Goal: Task Accomplishment & Management: Use online tool/utility

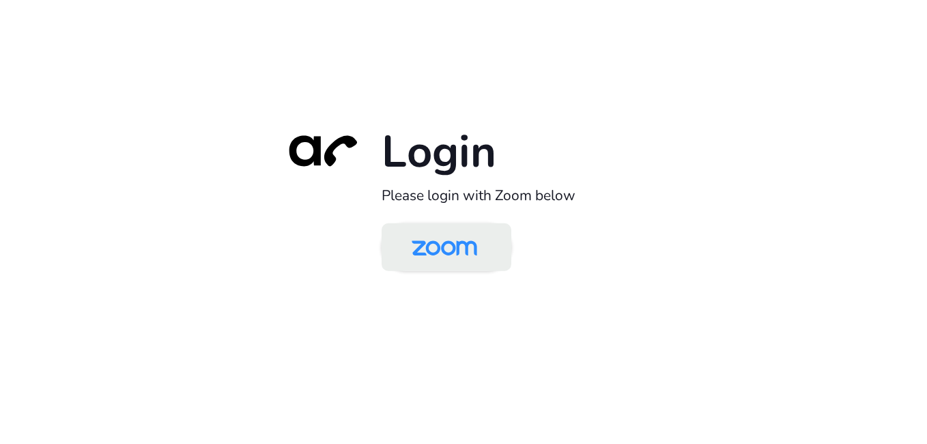
click at [442, 249] on img at bounding box center [444, 248] width 94 height 44
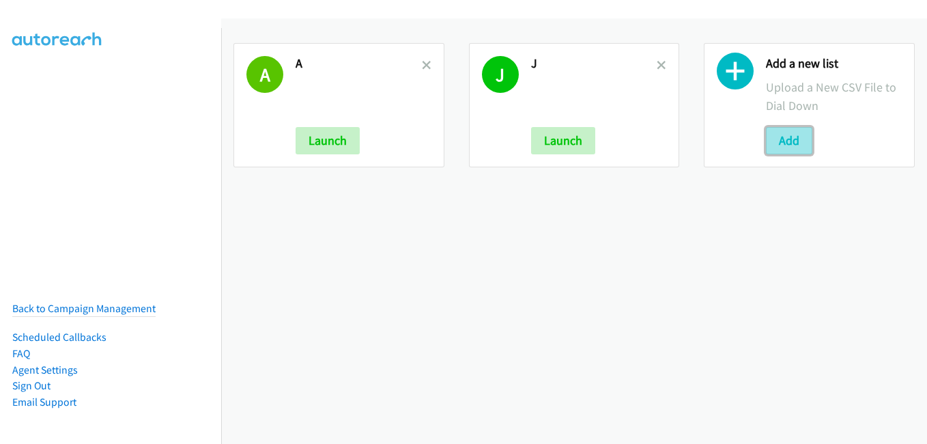
click at [781, 147] on button "Add" at bounding box center [789, 140] width 46 height 27
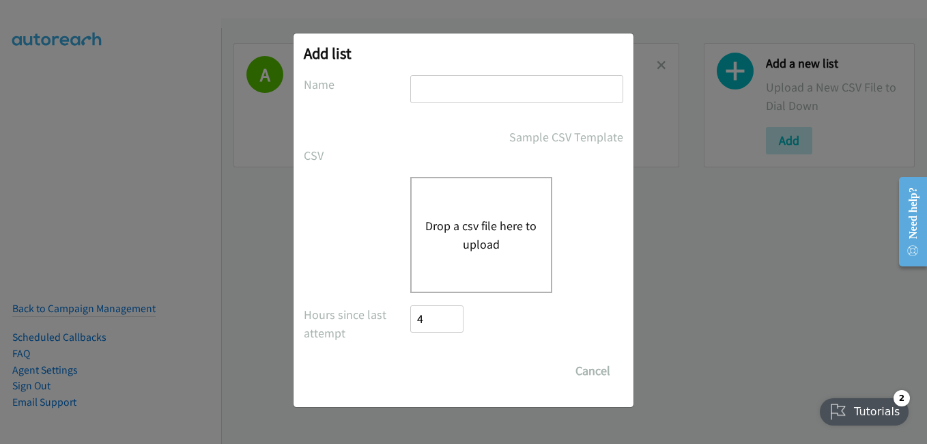
click at [479, 101] on input "text" at bounding box center [516, 89] width 213 height 28
type input "i"
click at [485, 227] on button "Drop a csv file here to upload" at bounding box center [481, 234] width 112 height 37
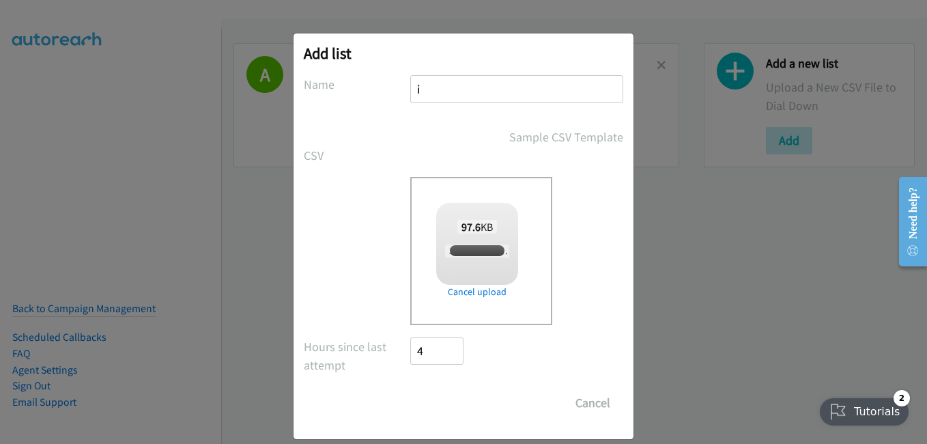
checkbox input "true"
click at [433, 400] on input "Save List" at bounding box center [446, 402] width 72 height 27
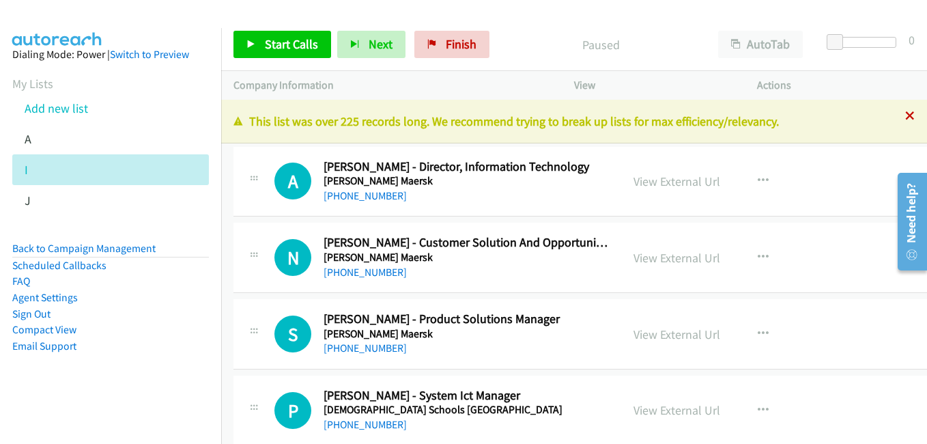
click at [906, 117] on icon at bounding box center [911, 117] width 10 height 10
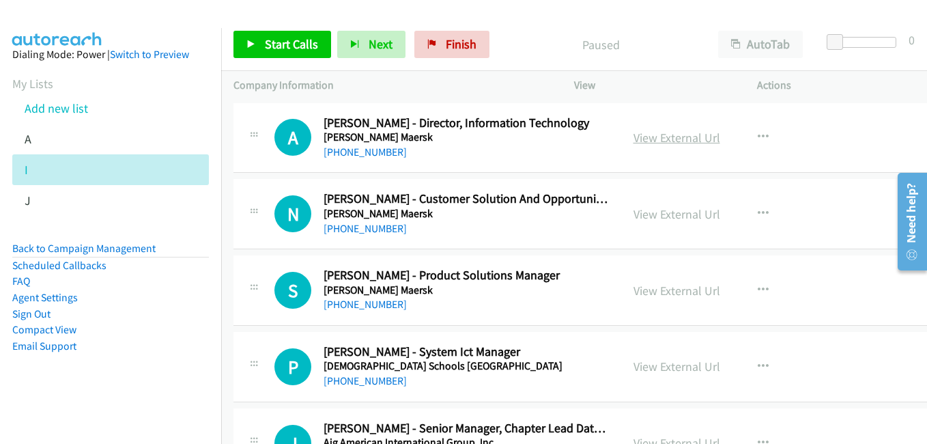
click at [656, 138] on link "View External Url" at bounding box center [677, 138] width 87 height 16
click at [671, 292] on link "View External Url" at bounding box center [677, 291] width 87 height 16
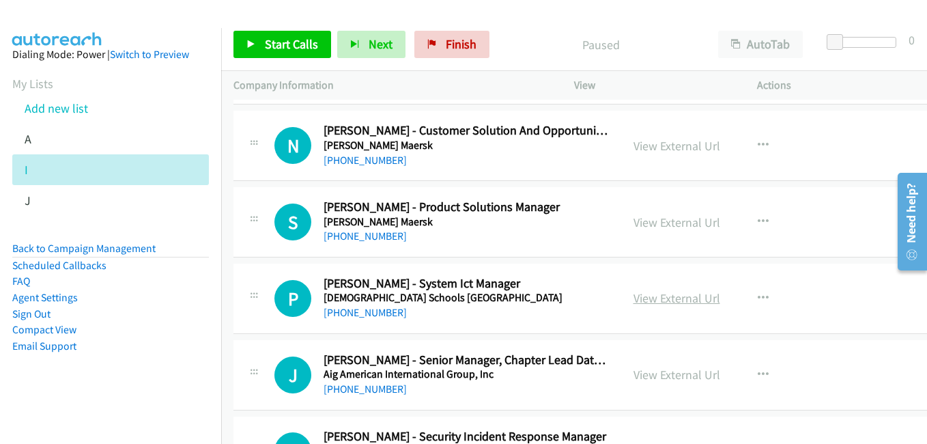
click at [669, 298] on link "View External Url" at bounding box center [677, 298] width 87 height 16
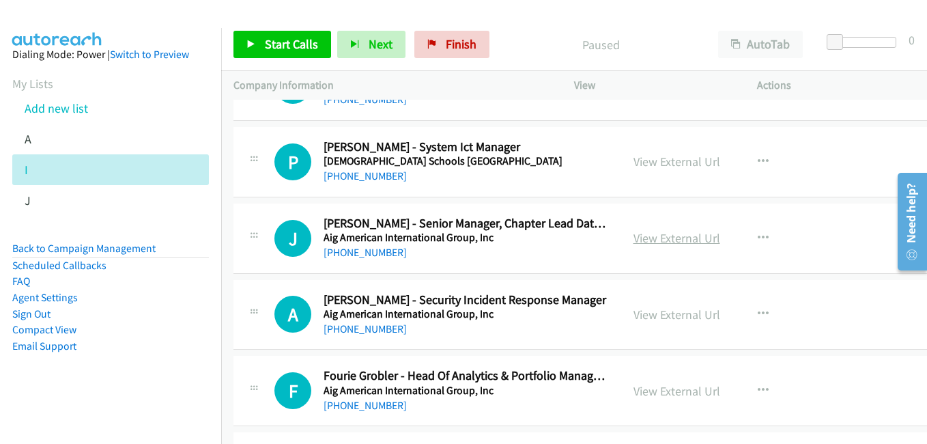
click at [656, 237] on link "View External Url" at bounding box center [677, 238] width 87 height 16
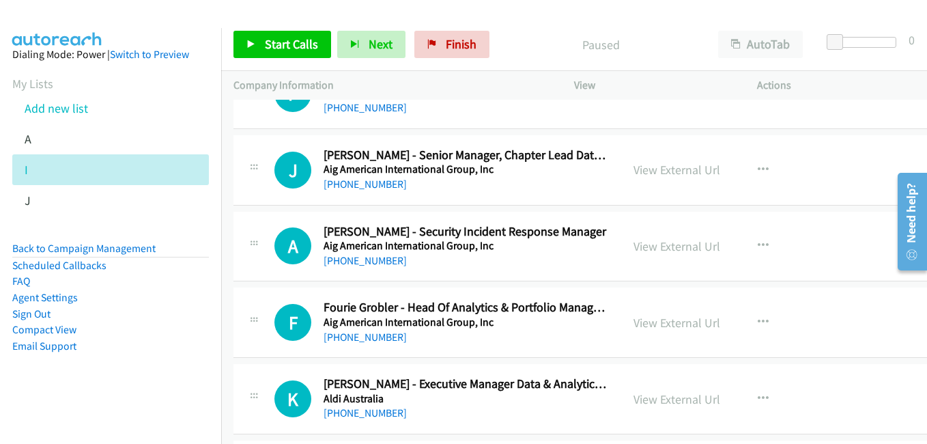
drag, startPoint x: 660, startPoint y: 242, endPoint x: 501, endPoint y: 203, distance: 164.0
click at [660, 242] on link "View External Url" at bounding box center [677, 246] width 87 height 16
click at [667, 328] on link "View External Url" at bounding box center [677, 323] width 87 height 16
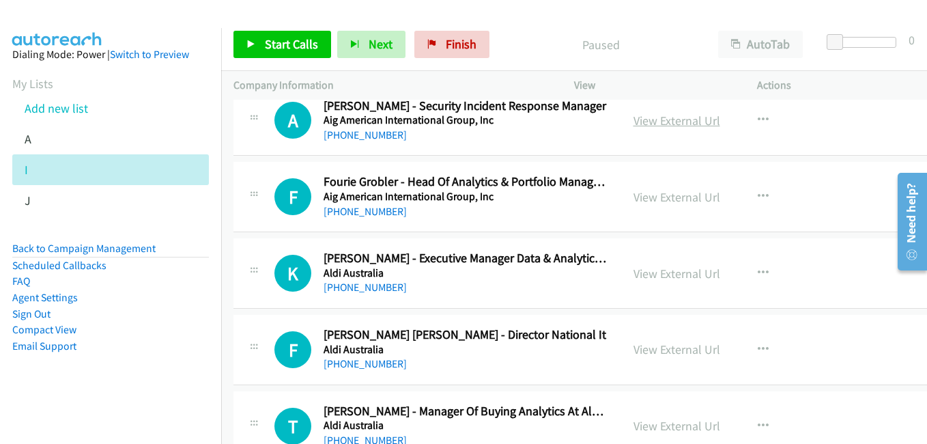
scroll to position [410, 0]
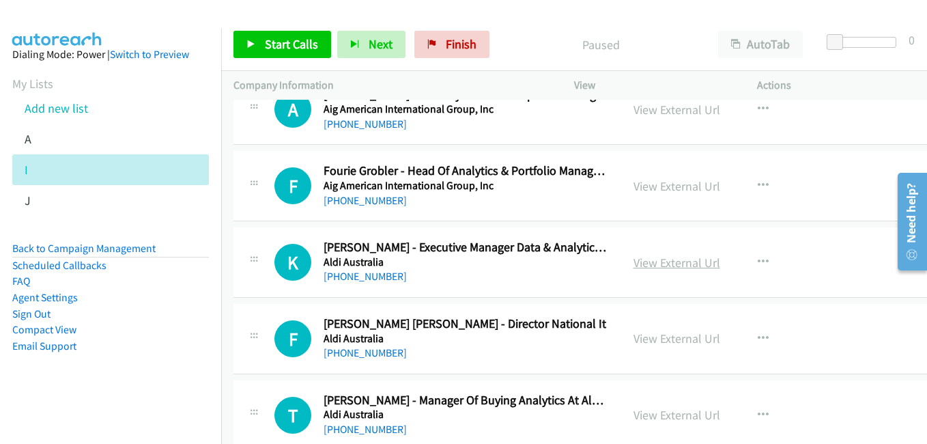
click at [656, 267] on link "View External Url" at bounding box center [677, 263] width 87 height 16
drag, startPoint x: 663, startPoint y: 340, endPoint x: 623, endPoint y: 329, distance: 41.7
click at [663, 340] on link "View External Url" at bounding box center [677, 339] width 87 height 16
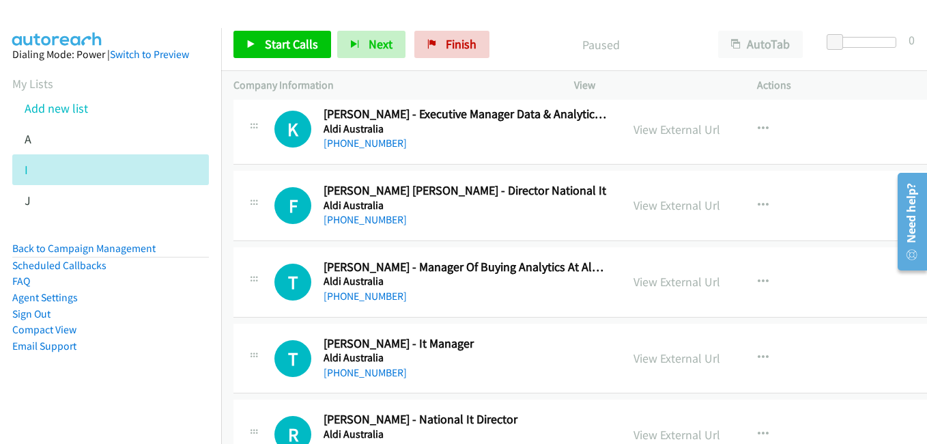
scroll to position [546, 0]
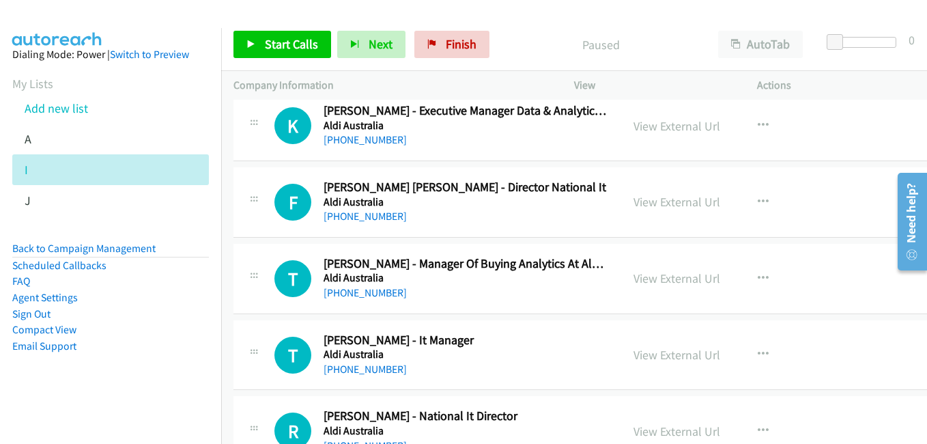
drag, startPoint x: 668, startPoint y: 275, endPoint x: 563, endPoint y: 229, distance: 113.8
click at [668, 275] on link "View External Url" at bounding box center [677, 278] width 87 height 16
click at [660, 351] on link "View External Url" at bounding box center [677, 355] width 87 height 16
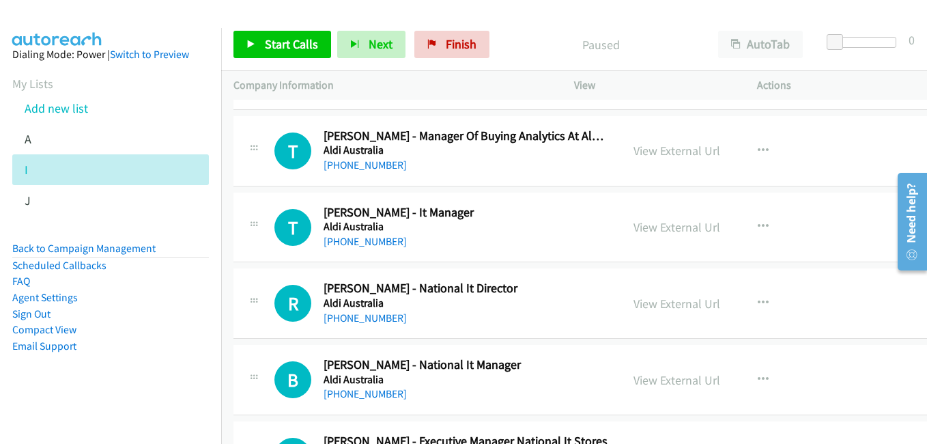
scroll to position [683, 0]
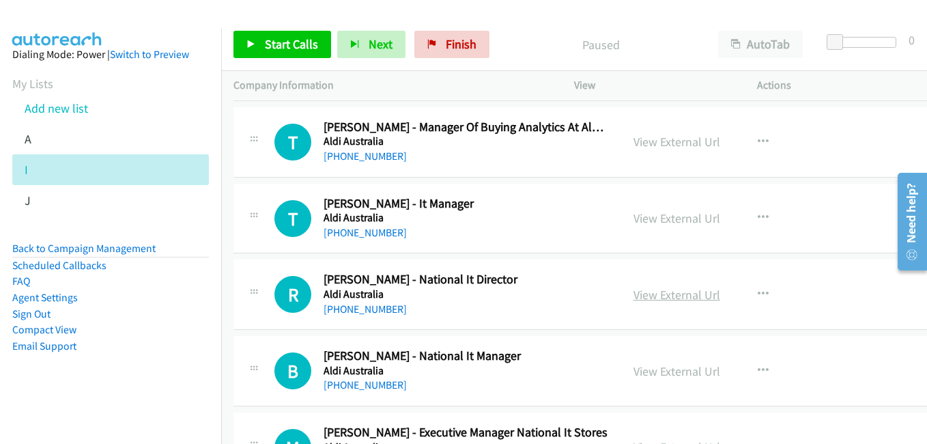
click at [662, 294] on link "View External Url" at bounding box center [677, 295] width 87 height 16
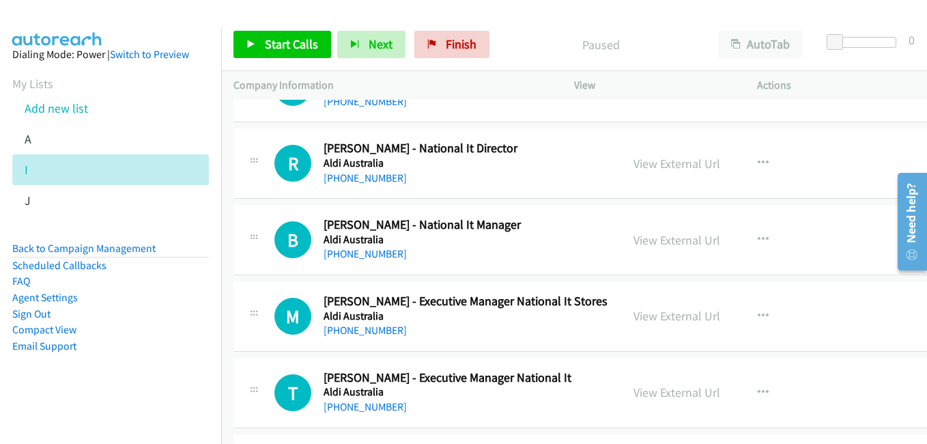
scroll to position [820, 0]
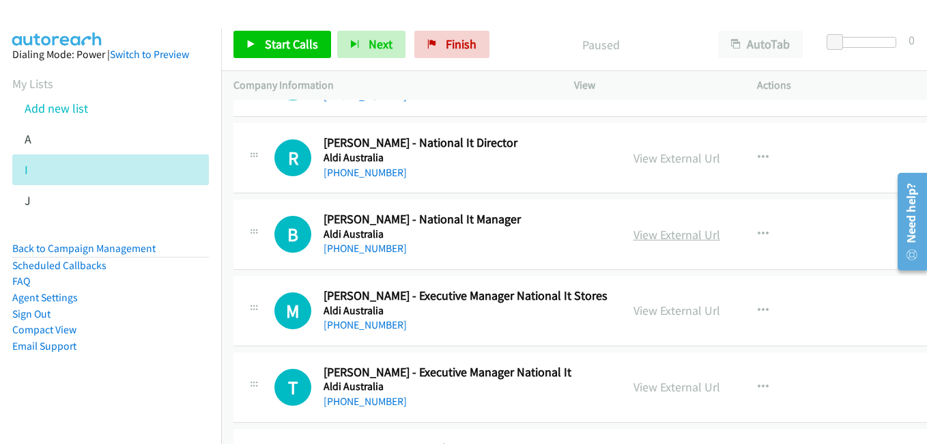
click at [654, 233] on link "View External Url" at bounding box center [677, 235] width 87 height 16
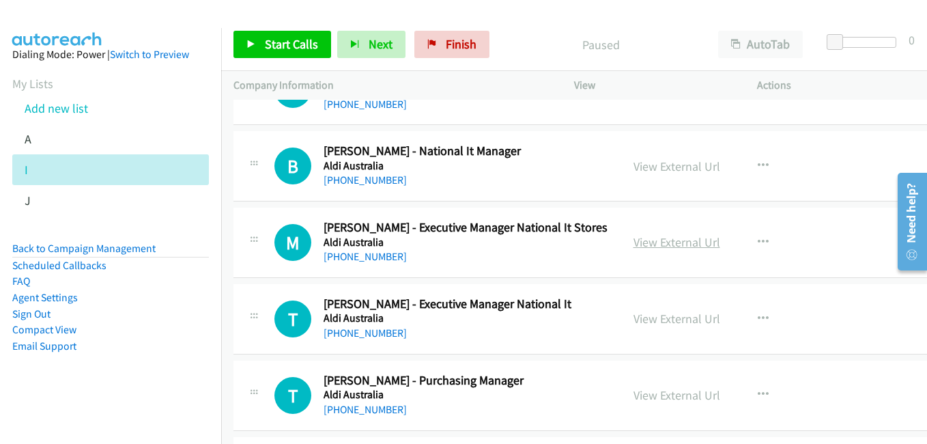
click at [658, 244] on link "View External Url" at bounding box center [677, 242] width 87 height 16
click at [671, 318] on link "View External Url" at bounding box center [677, 319] width 87 height 16
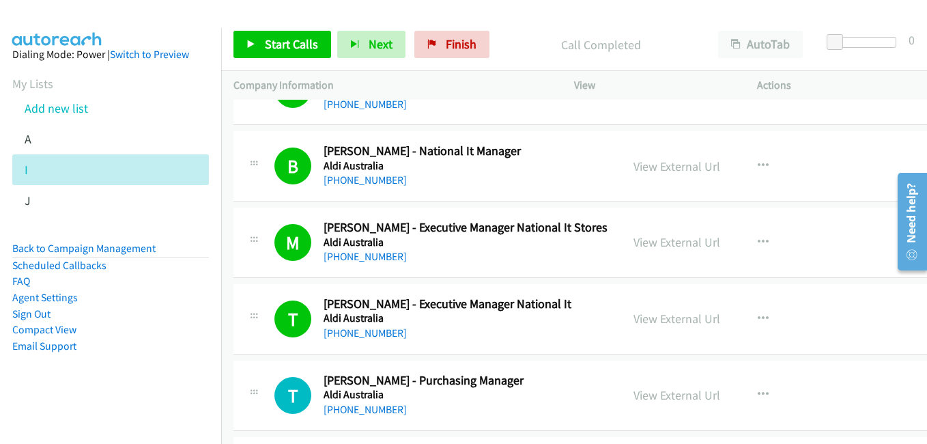
scroll to position [1024, 0]
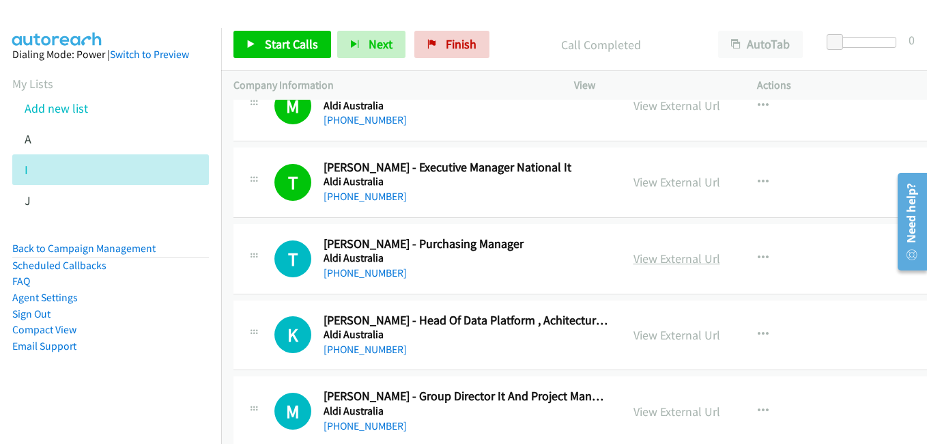
drag, startPoint x: 660, startPoint y: 262, endPoint x: 632, endPoint y: 256, distance: 29.2
click at [660, 262] on link "View External Url" at bounding box center [677, 259] width 87 height 16
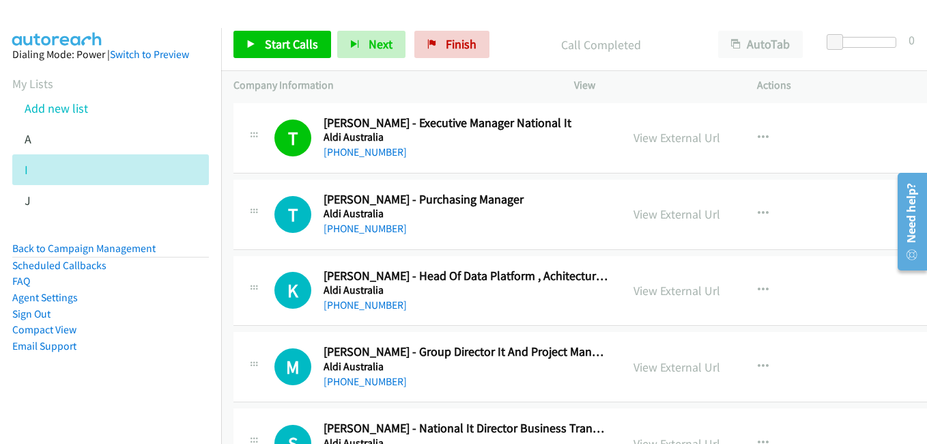
scroll to position [1093, 0]
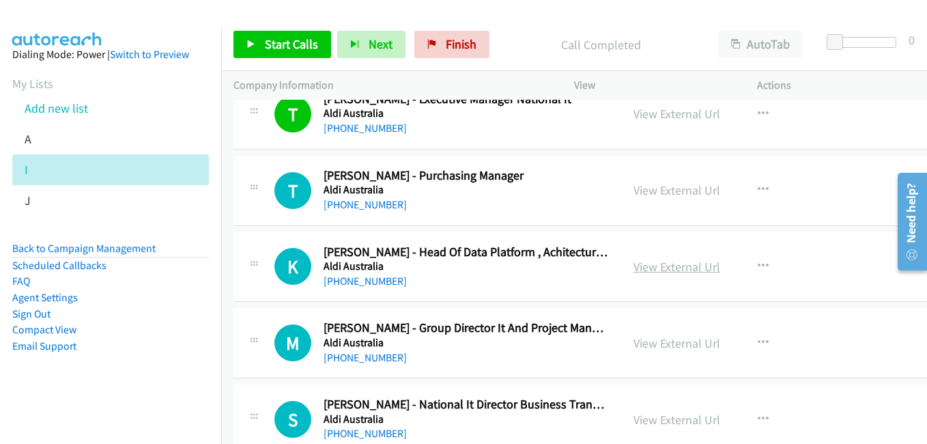
click at [661, 266] on link "View External Url" at bounding box center [677, 267] width 87 height 16
drag, startPoint x: 657, startPoint y: 347, endPoint x: 543, endPoint y: 309, distance: 120.1
click at [657, 347] on link "View External Url" at bounding box center [677, 343] width 87 height 16
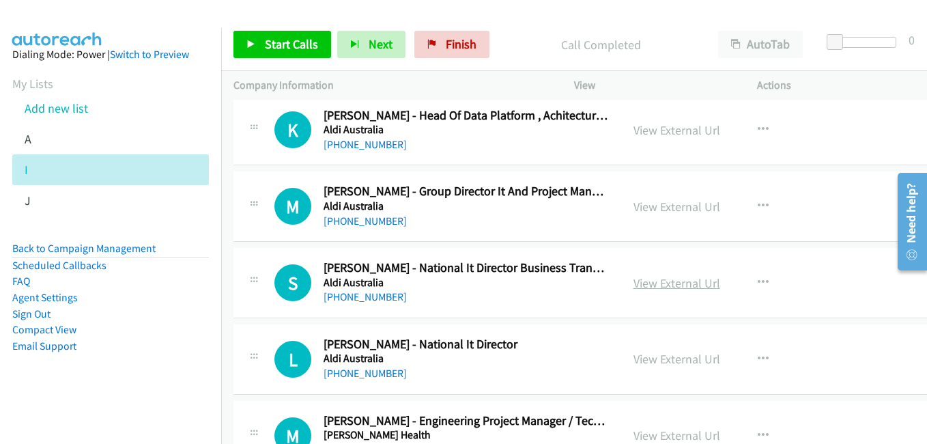
drag, startPoint x: 658, startPoint y: 283, endPoint x: 644, endPoint y: 281, distance: 13.9
click at [658, 283] on link "View External Url" at bounding box center [677, 283] width 87 height 16
click at [653, 361] on link "View External Url" at bounding box center [677, 359] width 87 height 16
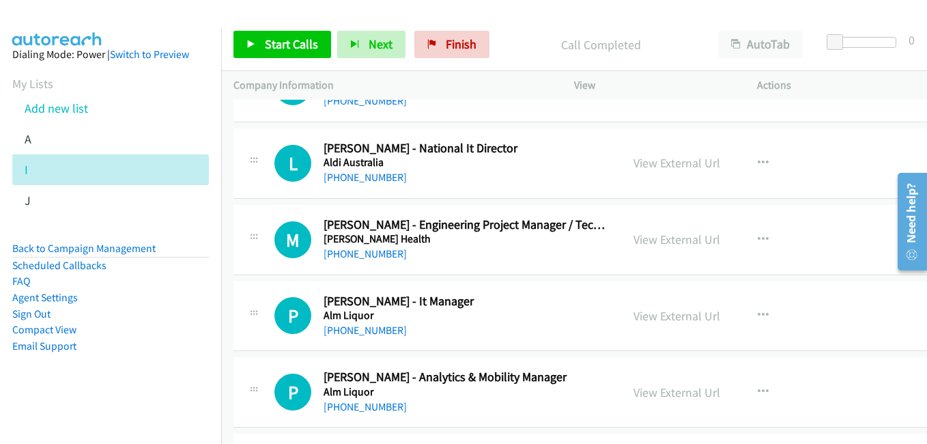
scroll to position [1434, 0]
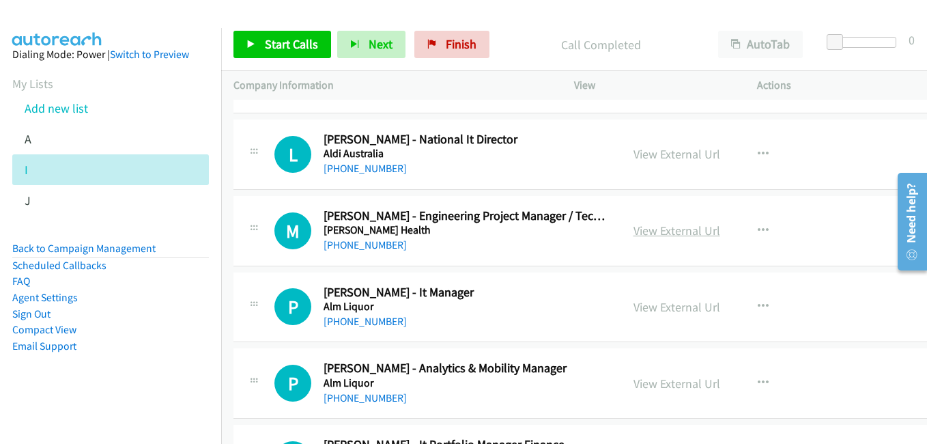
click at [662, 237] on link "View External Url" at bounding box center [677, 231] width 87 height 16
click at [658, 309] on link "View External Url" at bounding box center [677, 307] width 87 height 16
click at [676, 388] on link "View External Url" at bounding box center [677, 384] width 87 height 16
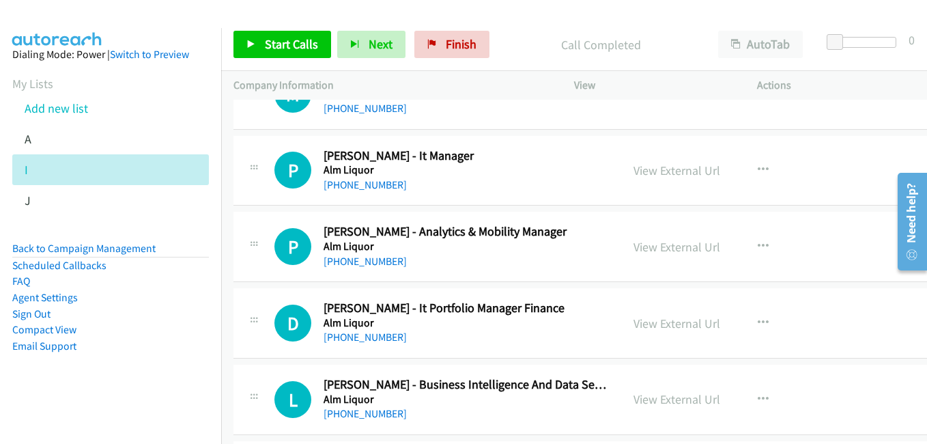
scroll to position [1707, 0]
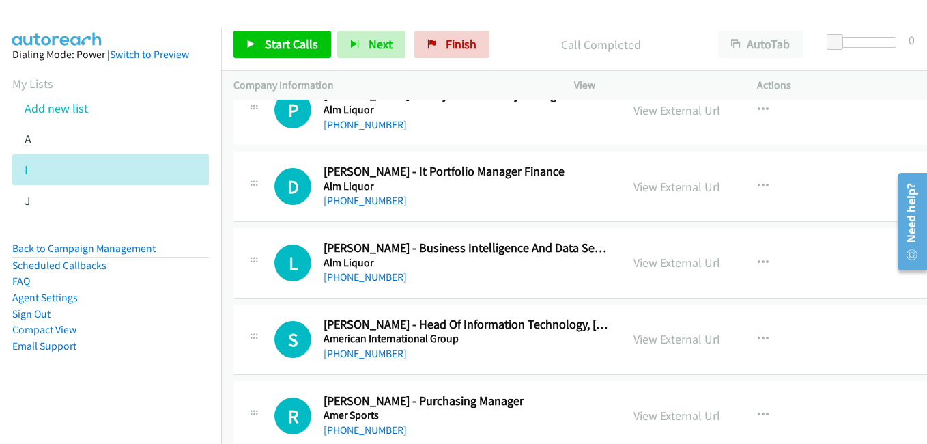
drag, startPoint x: 665, startPoint y: 266, endPoint x: 488, endPoint y: 191, distance: 192.2
click at [665, 266] on link "View External Url" at bounding box center [677, 263] width 87 height 16
click at [652, 334] on link "View External Url" at bounding box center [677, 339] width 87 height 16
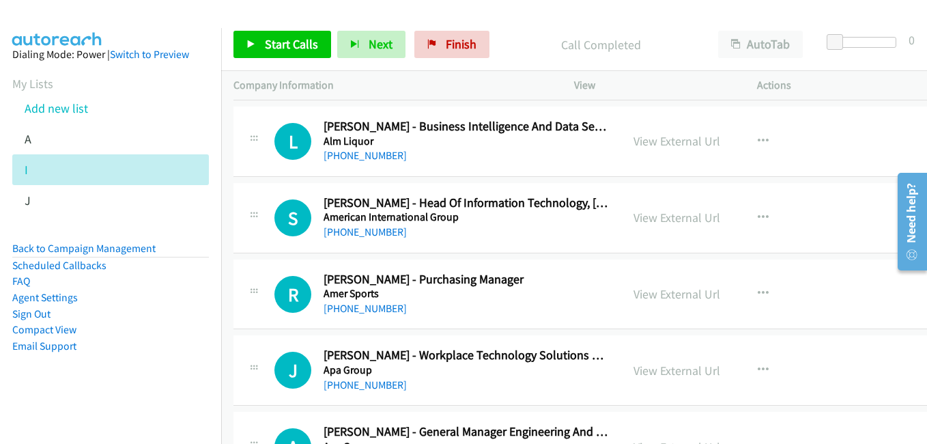
scroll to position [1844, 0]
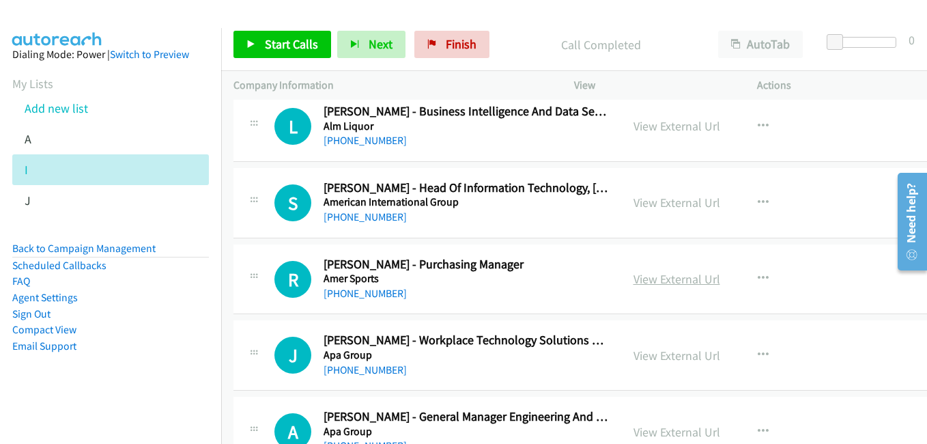
click at [675, 284] on link "View External Url" at bounding box center [677, 279] width 87 height 16
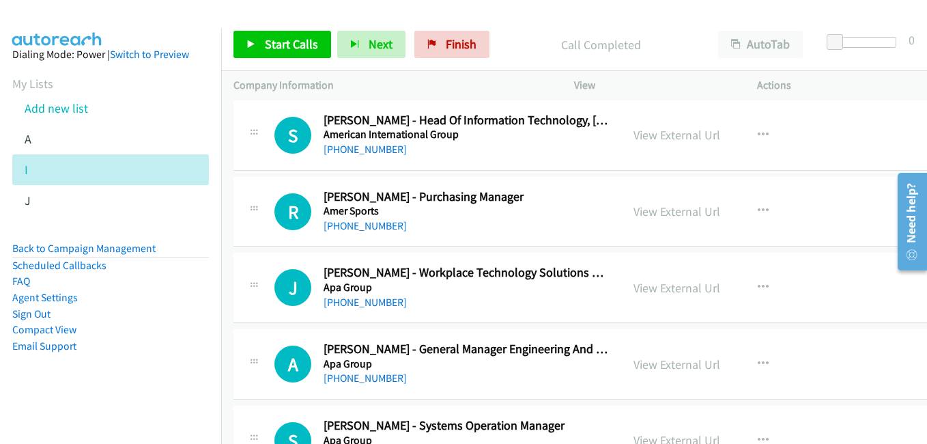
scroll to position [1912, 0]
click at [660, 292] on link "View External Url" at bounding box center [677, 287] width 87 height 16
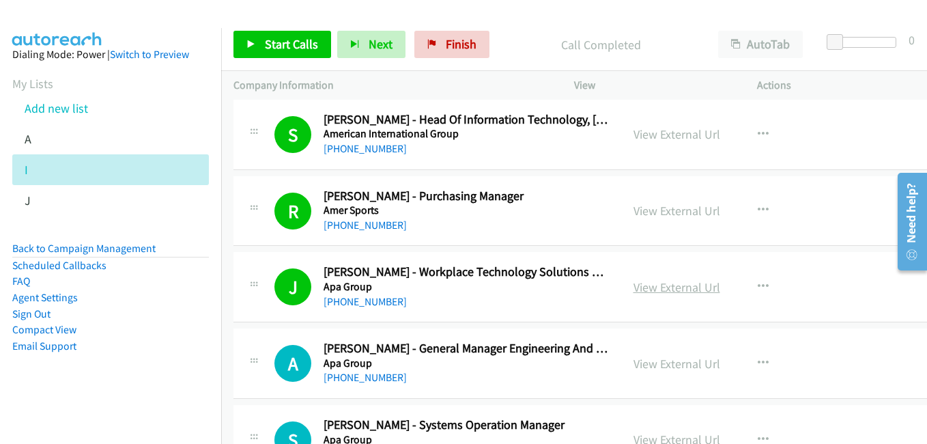
scroll to position [2049, 0]
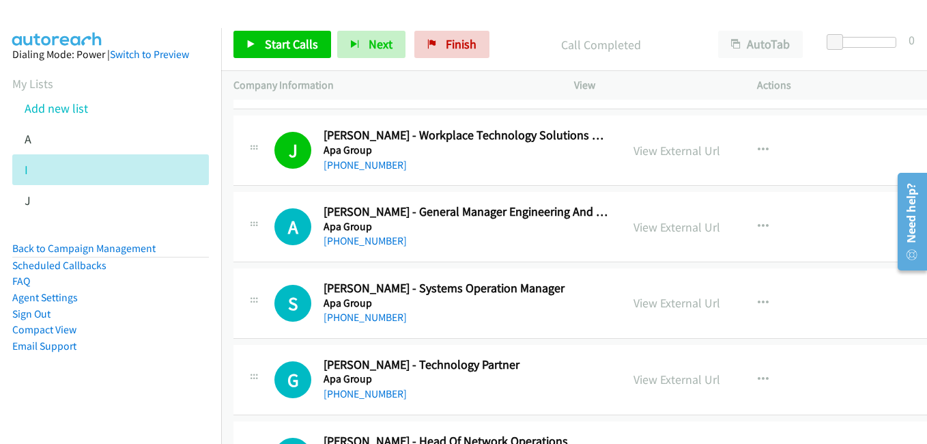
drag, startPoint x: 658, startPoint y: 233, endPoint x: 370, endPoint y: 151, distance: 299.6
click at [658, 233] on link "View External Url" at bounding box center [677, 227] width 87 height 16
drag, startPoint x: 668, startPoint y: 304, endPoint x: 578, endPoint y: 257, distance: 100.8
click at [668, 304] on link "View External Url" at bounding box center [677, 303] width 87 height 16
drag, startPoint x: 632, startPoint y: 376, endPoint x: 221, endPoint y: 111, distance: 489.5
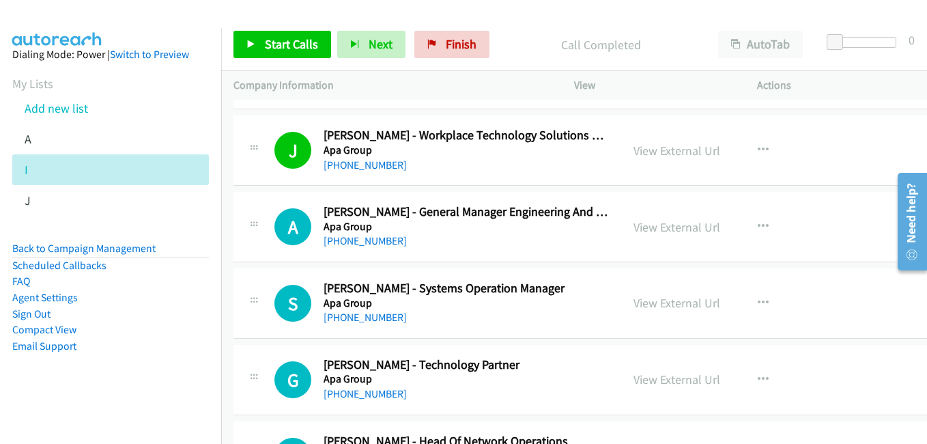
click at [634, 376] on link "View External Url" at bounding box center [677, 380] width 87 height 16
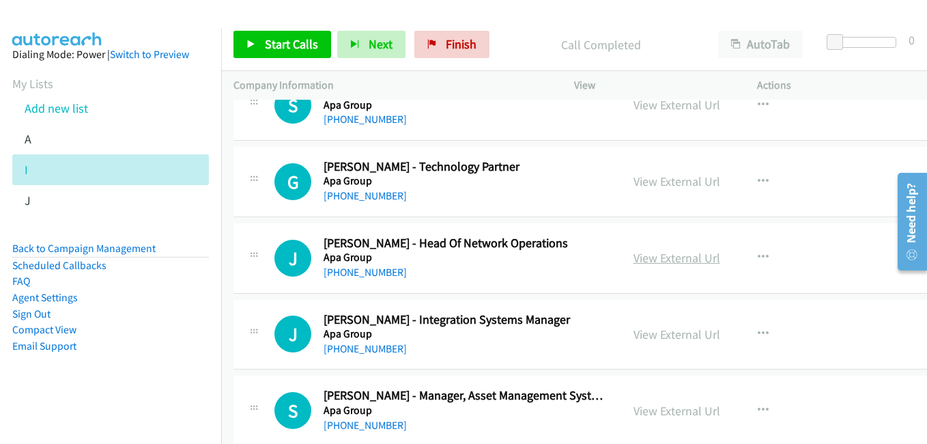
scroll to position [2254, 0]
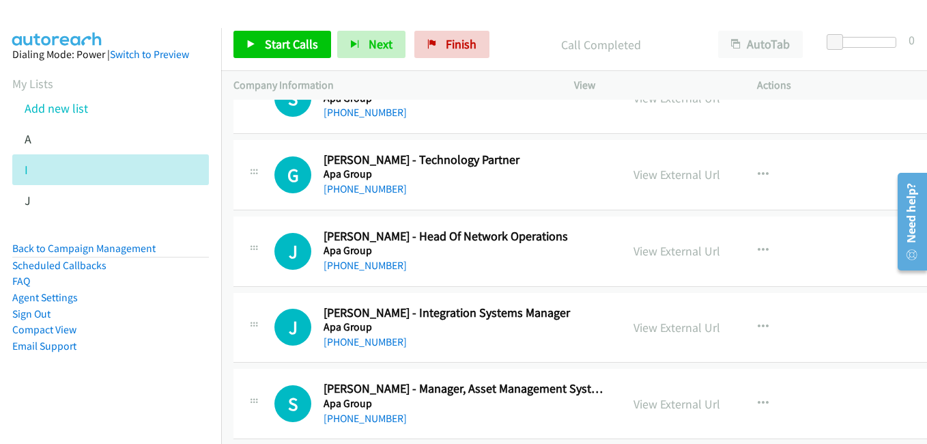
click at [654, 249] on link "View External Url" at bounding box center [677, 251] width 87 height 16
click at [666, 332] on link "View External Url" at bounding box center [677, 328] width 87 height 16
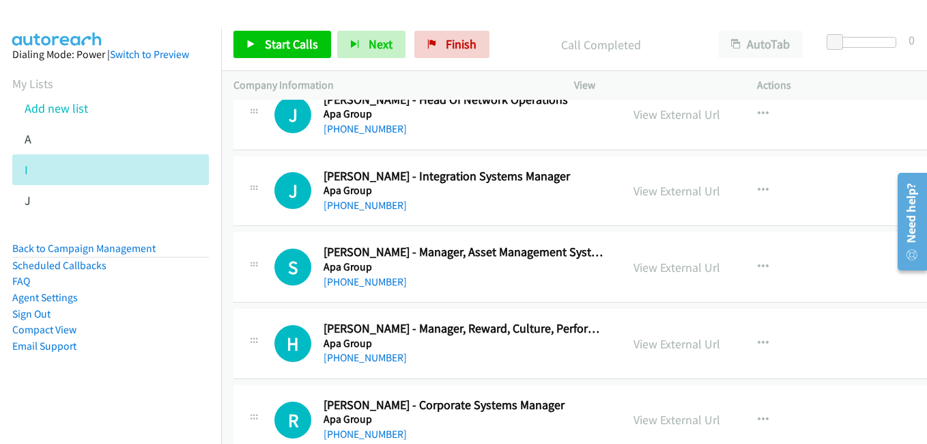
scroll to position [2459, 0]
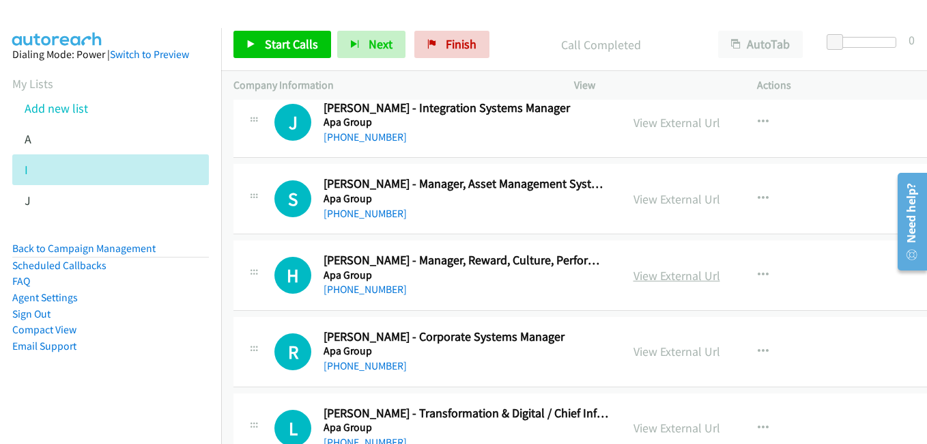
click at [656, 275] on link "View External Url" at bounding box center [677, 276] width 87 height 16
drag, startPoint x: 659, startPoint y: 352, endPoint x: 318, endPoint y: 203, distance: 372.2
click at [659, 352] on link "View External Url" at bounding box center [677, 352] width 87 height 16
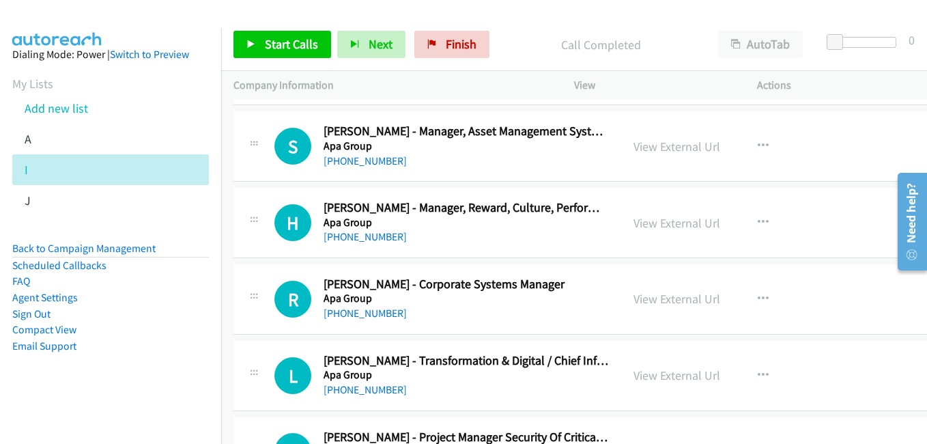
scroll to position [2663, 0]
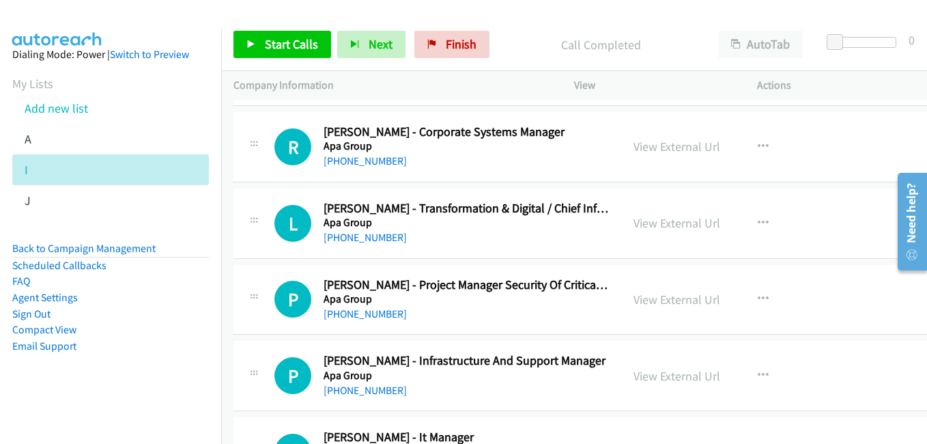
drag, startPoint x: 671, startPoint y: 219, endPoint x: 577, endPoint y: 183, distance: 100.7
click at [671, 219] on link "View External Url" at bounding box center [677, 223] width 87 height 16
click at [677, 302] on link "View External Url" at bounding box center [677, 300] width 87 height 16
click at [673, 381] on link "View External Url" at bounding box center [677, 376] width 87 height 16
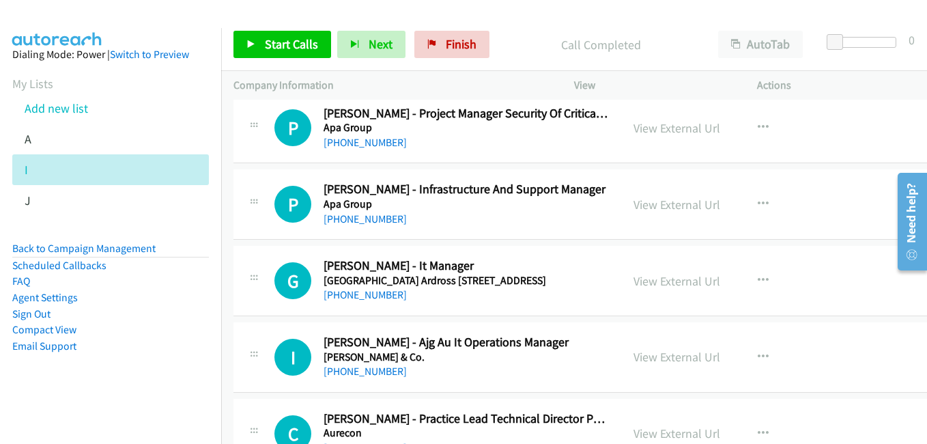
scroll to position [2868, 0]
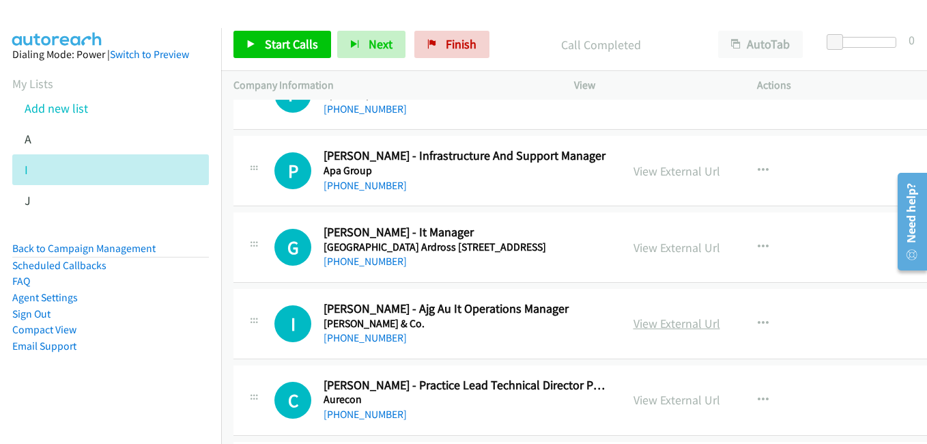
click at [664, 319] on link "View External Url" at bounding box center [677, 324] width 87 height 16
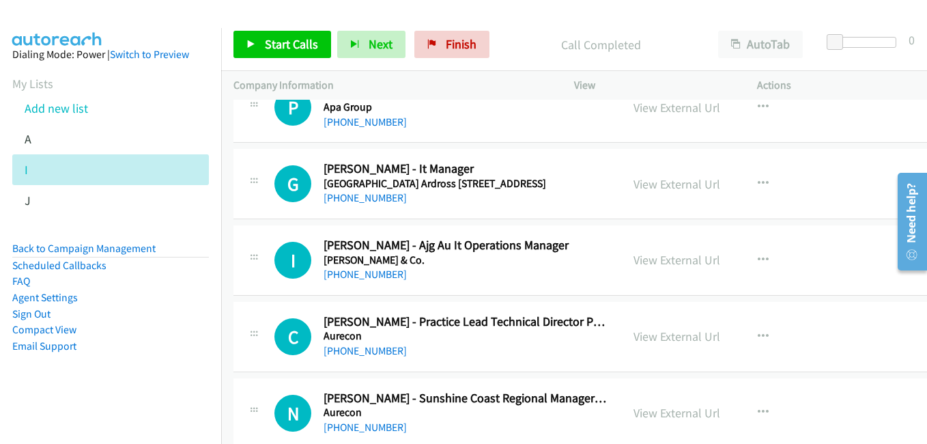
scroll to position [3005, 0]
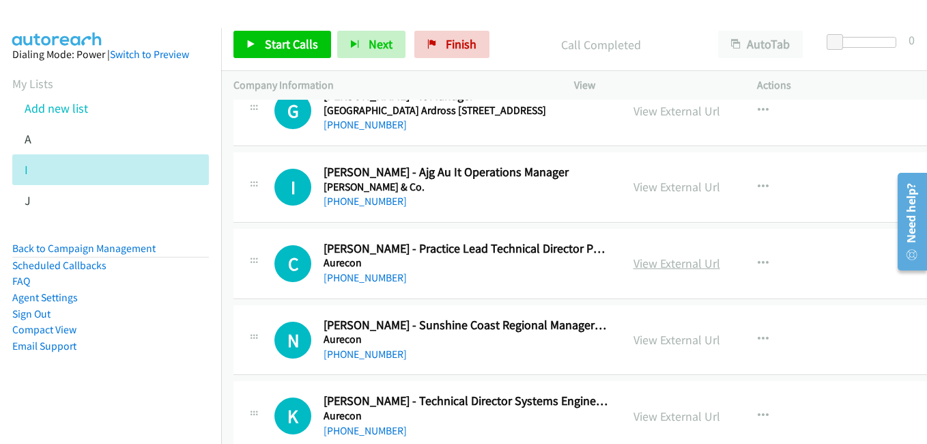
click at [658, 257] on link "View External Url" at bounding box center [677, 263] width 87 height 16
drag, startPoint x: 662, startPoint y: 344, endPoint x: 395, endPoint y: 216, distance: 296.0
click at [662, 344] on link "View External Url" at bounding box center [677, 340] width 87 height 16
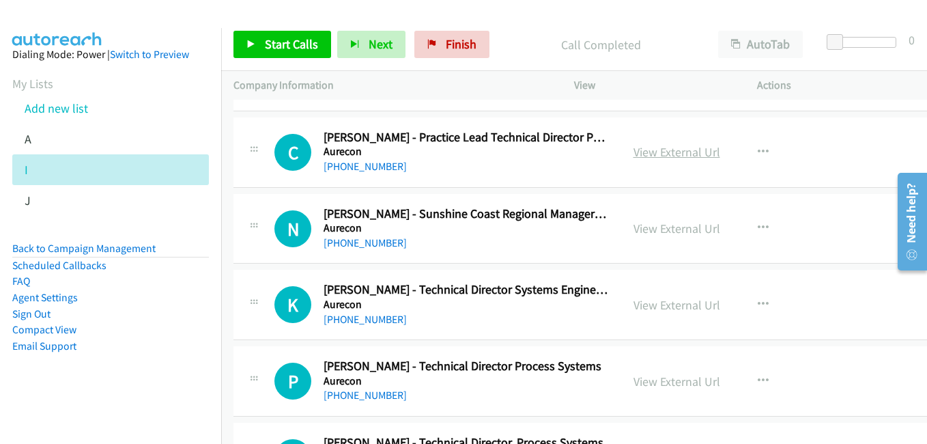
scroll to position [3141, 0]
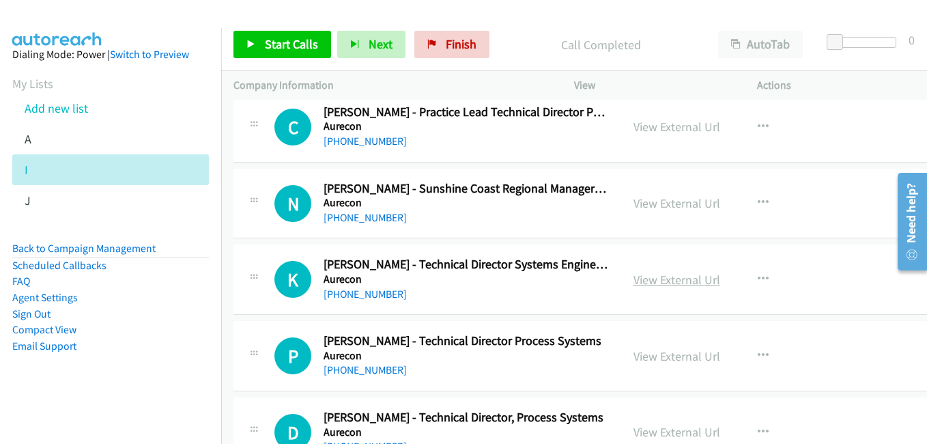
drag, startPoint x: 673, startPoint y: 280, endPoint x: 647, endPoint y: 274, distance: 26.0
click at [673, 280] on link "View External Url" at bounding box center [677, 280] width 87 height 16
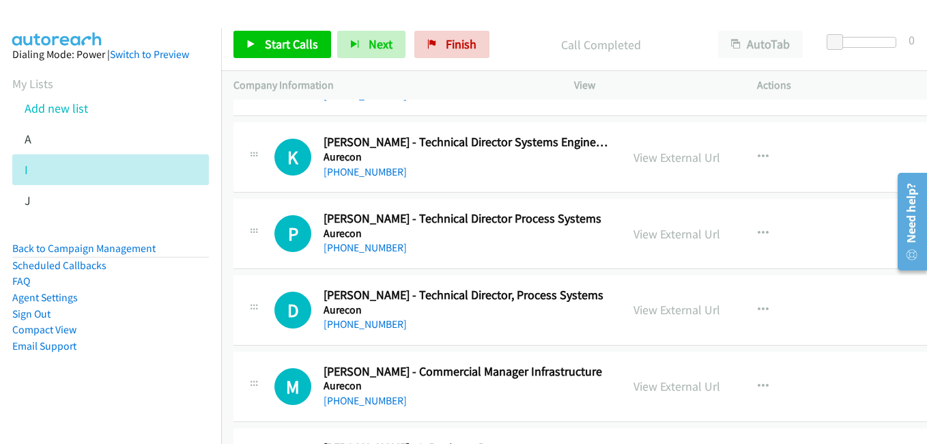
scroll to position [3278, 0]
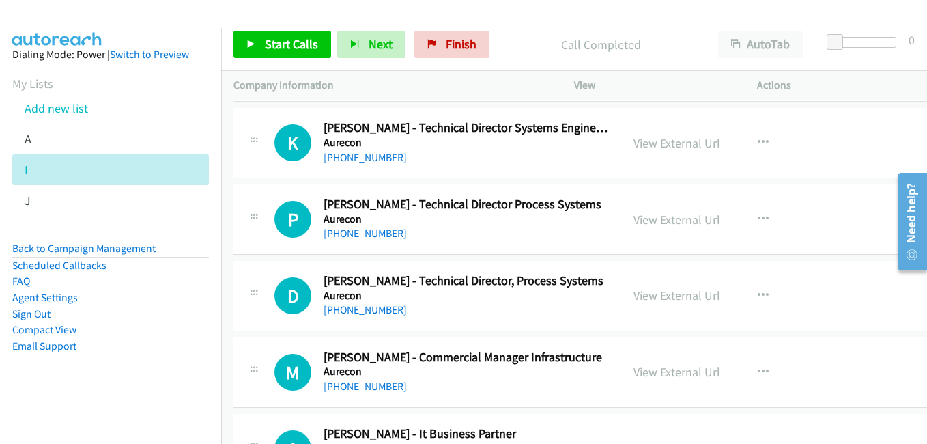
drag, startPoint x: 661, startPoint y: 212, endPoint x: 709, endPoint y: 154, distance: 75.2
click at [647, 219] on link "View External Url" at bounding box center [677, 220] width 87 height 16
click at [673, 295] on link "View External Url" at bounding box center [677, 296] width 87 height 16
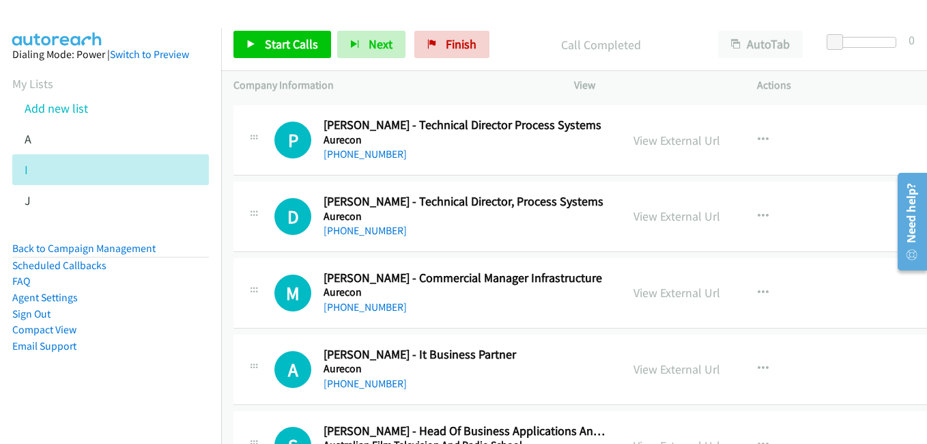
scroll to position [3415, 0]
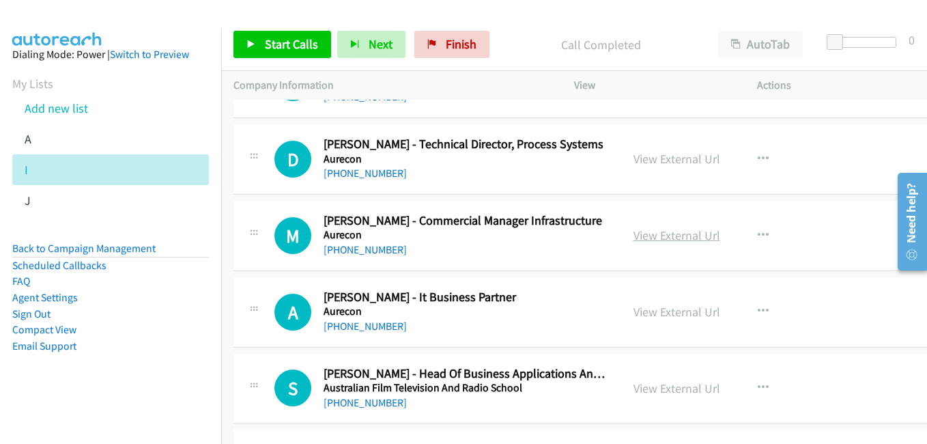
click at [661, 233] on link "View External Url" at bounding box center [677, 235] width 87 height 16
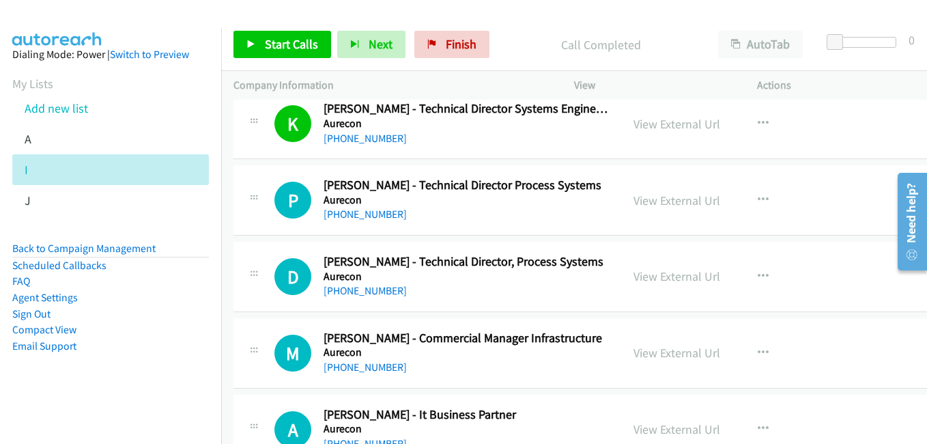
scroll to position [3278, 0]
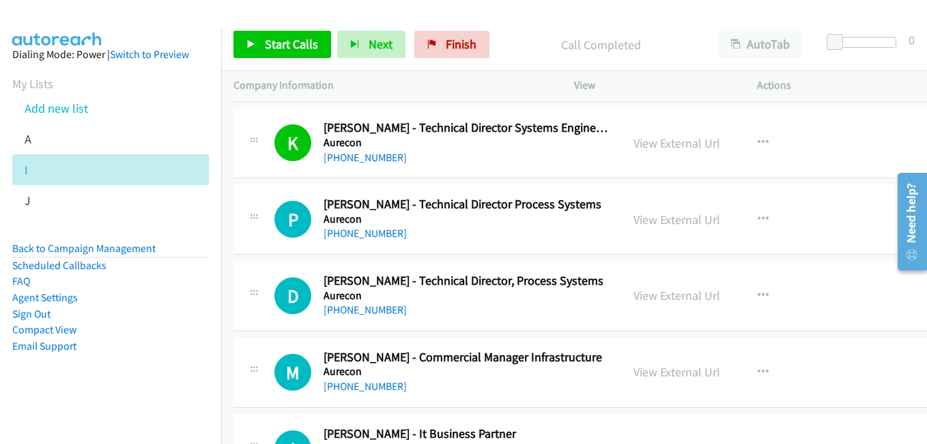
drag, startPoint x: 656, startPoint y: 221, endPoint x: 158, endPoint y: 1, distance: 543.9
click at [657, 219] on link "View External Url" at bounding box center [677, 220] width 87 height 16
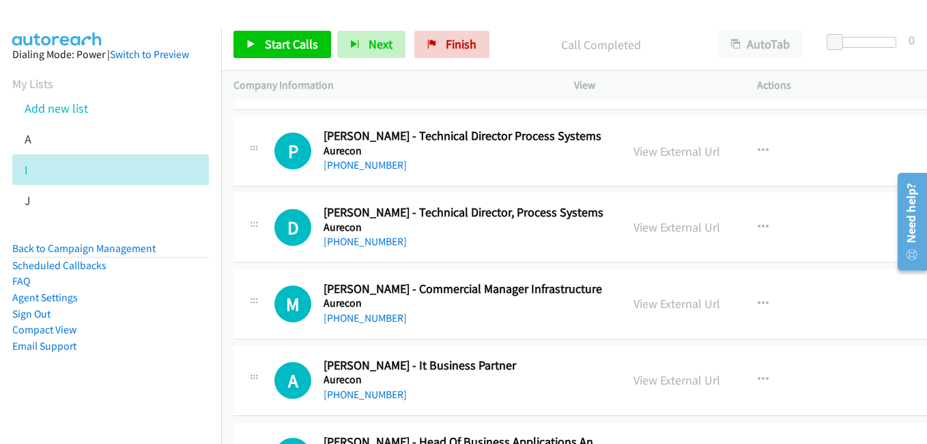
drag, startPoint x: 653, startPoint y: 224, endPoint x: 603, endPoint y: 186, distance: 62.4
click at [653, 224] on link "View External Url" at bounding box center [677, 227] width 87 height 16
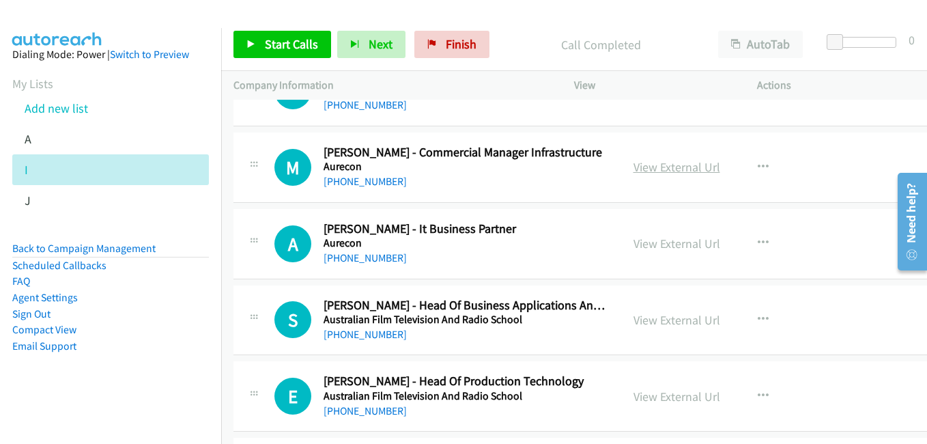
click at [665, 163] on link "View External Url" at bounding box center [677, 167] width 87 height 16
click at [636, 246] on link "View External Url" at bounding box center [677, 244] width 87 height 16
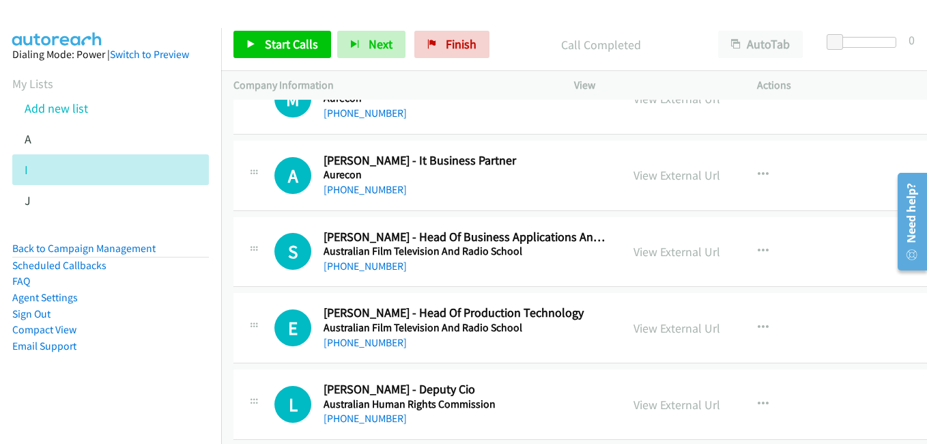
drag, startPoint x: 661, startPoint y: 257, endPoint x: 564, endPoint y: 225, distance: 101.9
click at [661, 257] on link "View External Url" at bounding box center [677, 252] width 87 height 16
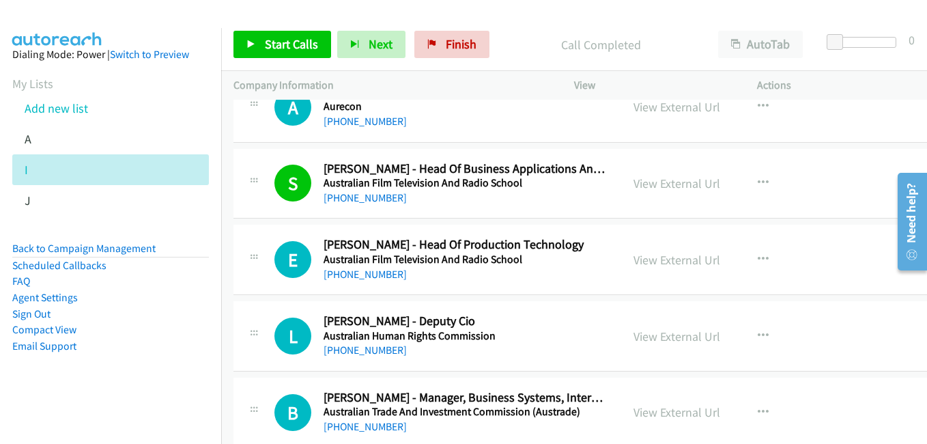
drag, startPoint x: 667, startPoint y: 264, endPoint x: 512, endPoint y: 184, distance: 174.1
click at [667, 264] on link "View External Url" at bounding box center [677, 260] width 87 height 16
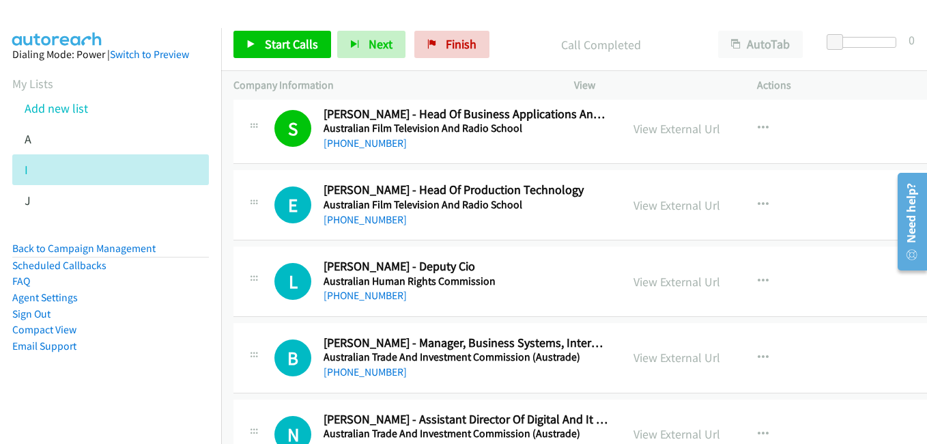
scroll to position [3688, 0]
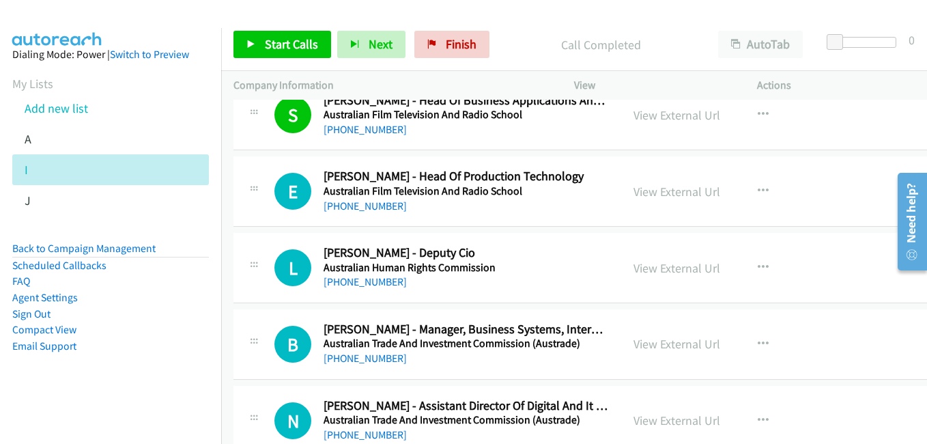
click at [643, 266] on link "View External Url" at bounding box center [677, 268] width 87 height 16
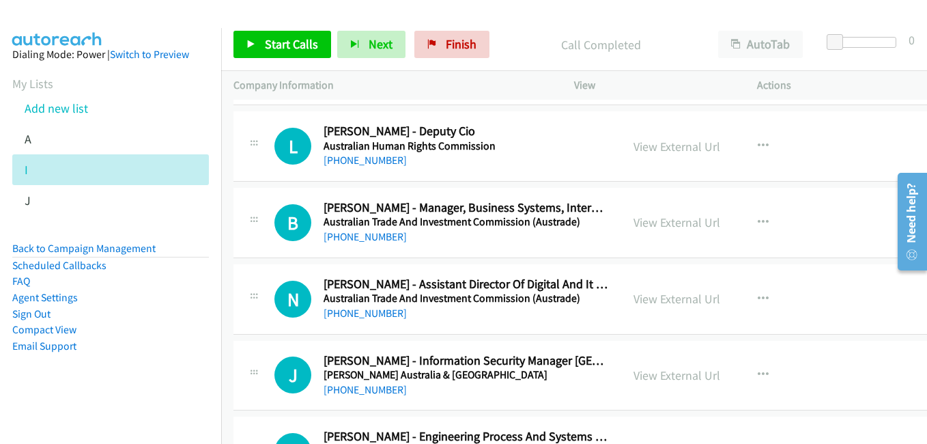
scroll to position [3824, 0]
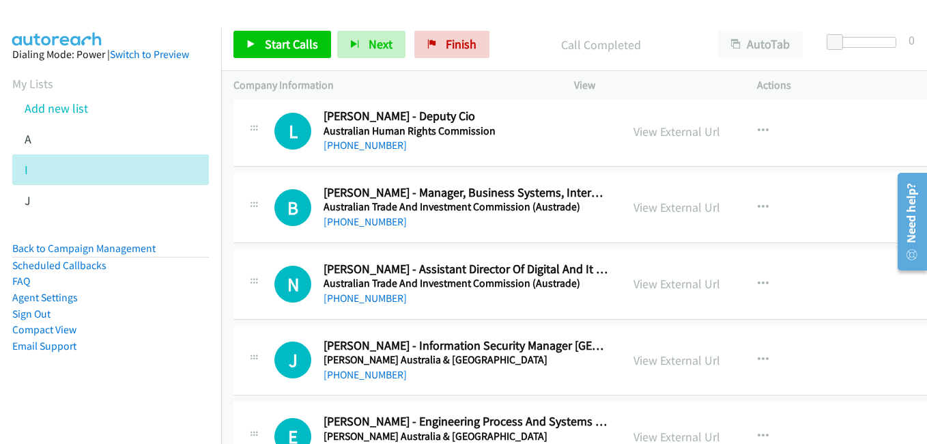
drag, startPoint x: 645, startPoint y: 211, endPoint x: 497, endPoint y: 171, distance: 152.7
click at [645, 211] on link "View External Url" at bounding box center [677, 207] width 87 height 16
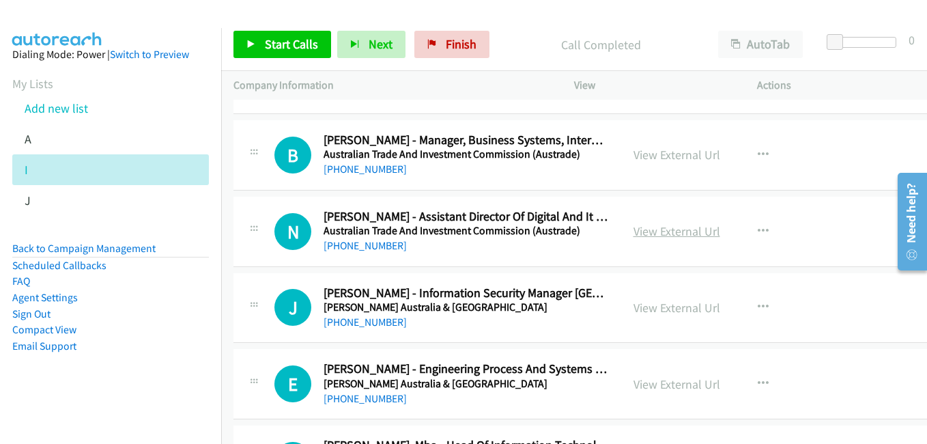
scroll to position [3893, 0]
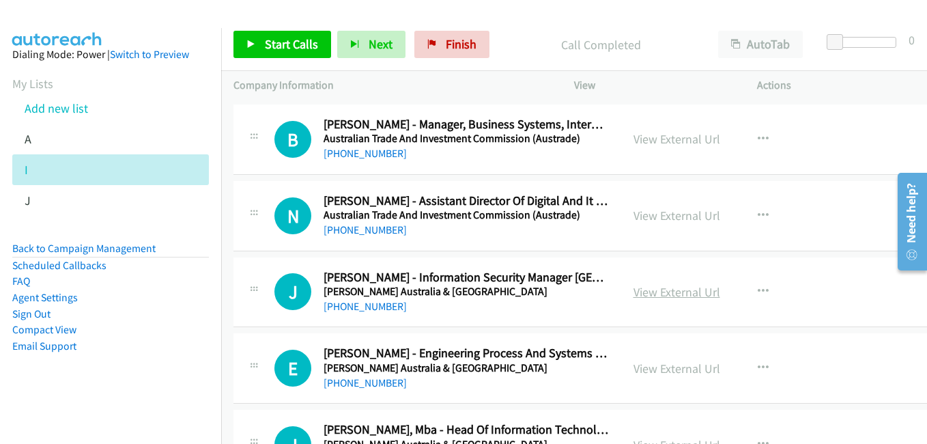
click at [658, 292] on link "View External Url" at bounding box center [677, 292] width 87 height 16
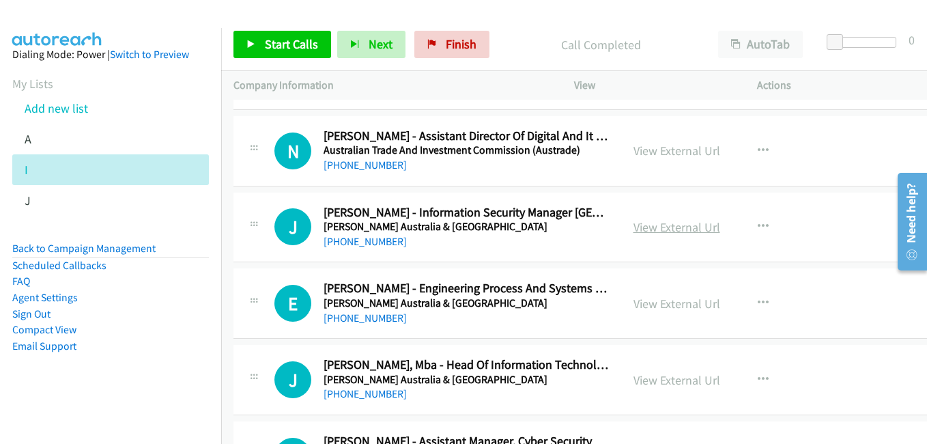
scroll to position [3961, 0]
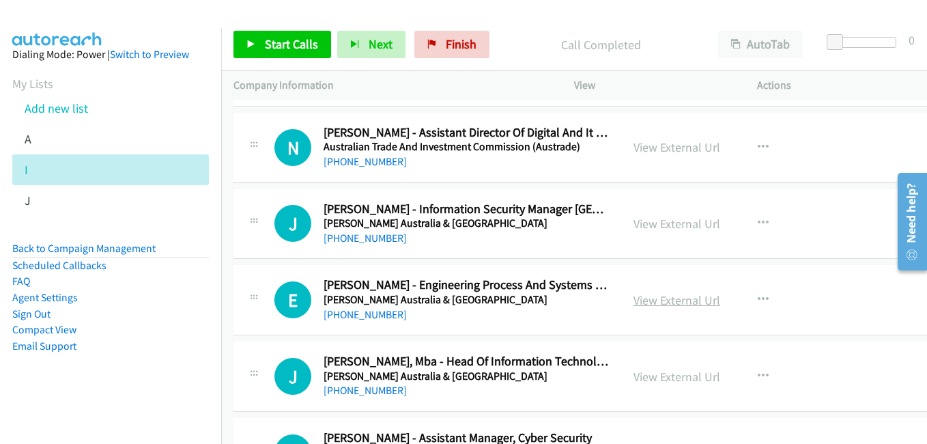
click at [654, 293] on link "View External Url" at bounding box center [677, 300] width 87 height 16
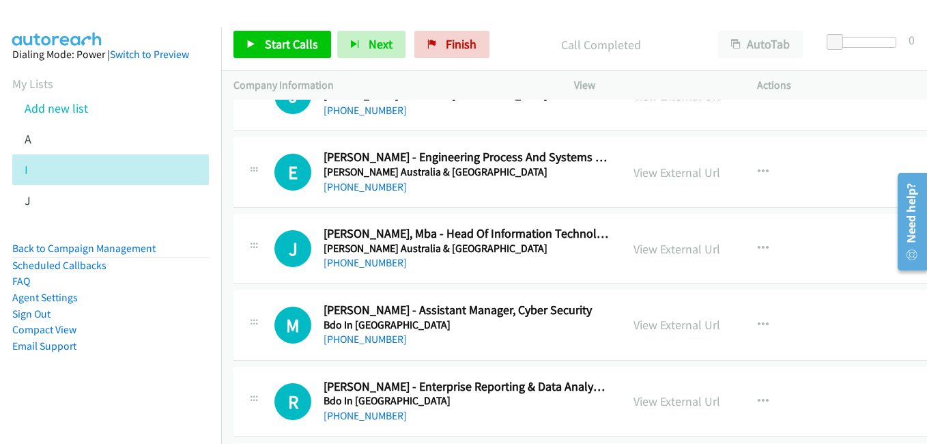
scroll to position [4098, 0]
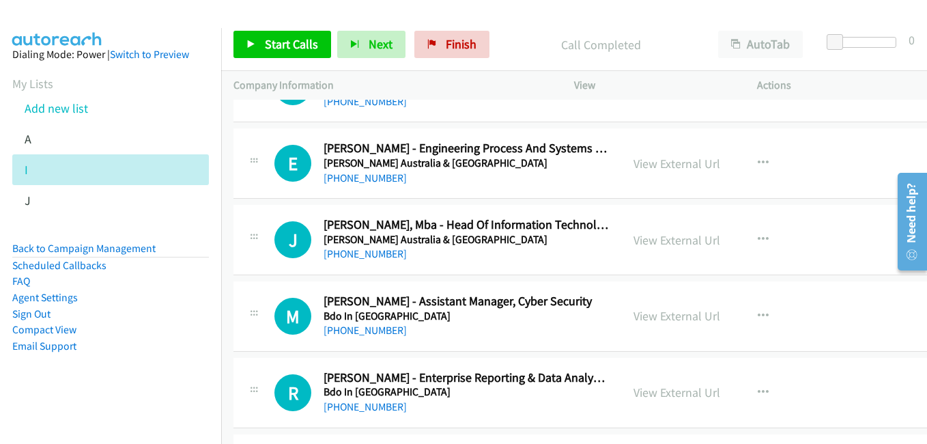
drag, startPoint x: 668, startPoint y: 245, endPoint x: 705, endPoint y: 270, distance: 44.3
click at [668, 245] on link "View External Url" at bounding box center [677, 240] width 87 height 16
drag, startPoint x: 671, startPoint y: 318, endPoint x: 544, endPoint y: 242, distance: 147.9
click at [671, 318] on link "View External Url" at bounding box center [677, 316] width 87 height 16
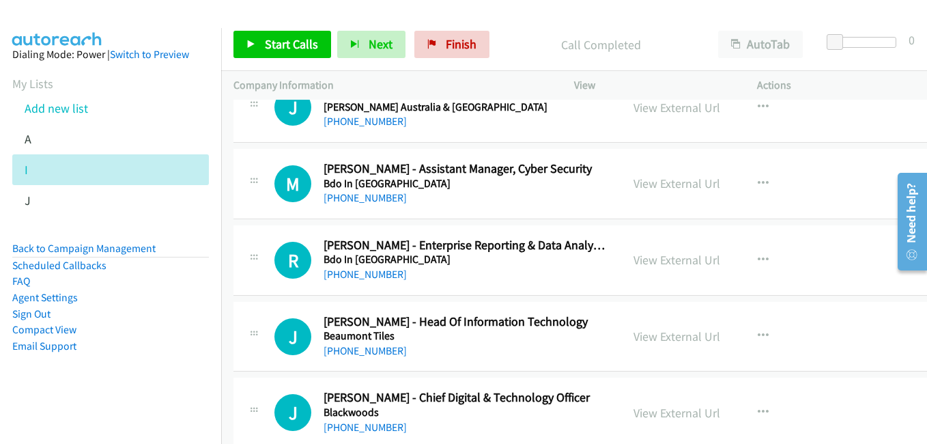
scroll to position [4234, 0]
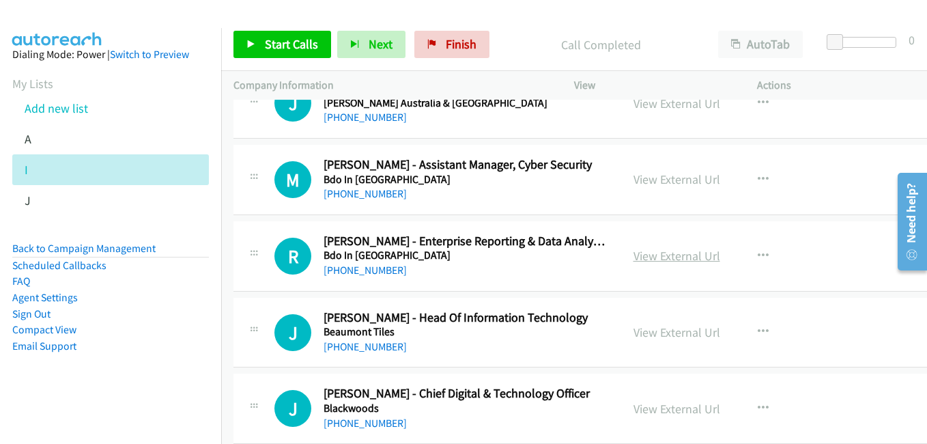
click at [664, 259] on link "View External Url" at bounding box center [677, 256] width 87 height 16
click at [656, 328] on link "View External Url" at bounding box center [677, 332] width 87 height 16
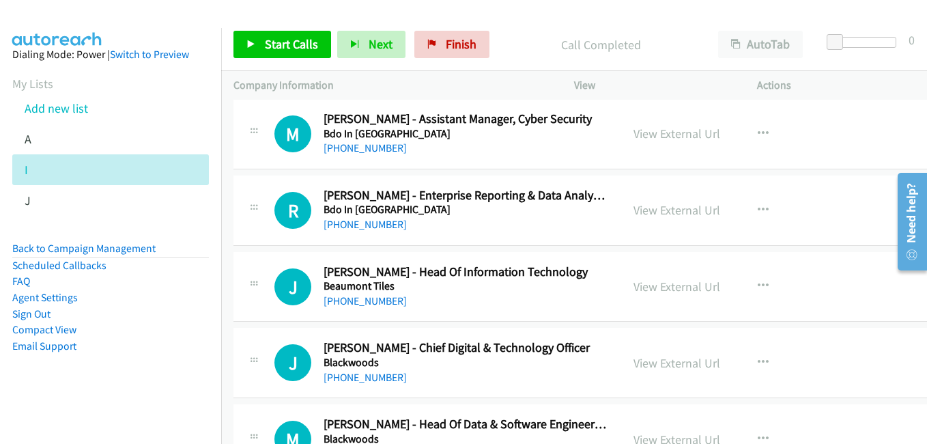
scroll to position [4371, 0]
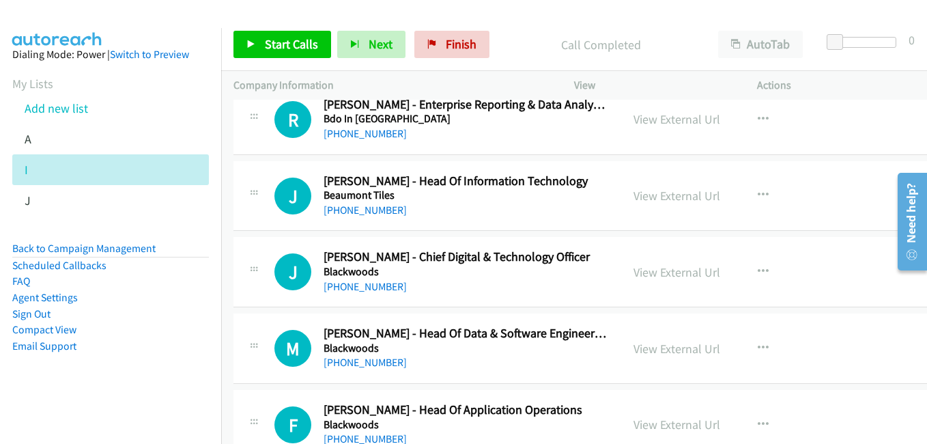
drag, startPoint x: 660, startPoint y: 269, endPoint x: 612, endPoint y: 251, distance: 51.0
click at [660, 269] on link "View External Url" at bounding box center [677, 272] width 87 height 16
click at [640, 348] on link "View External Url" at bounding box center [677, 349] width 87 height 16
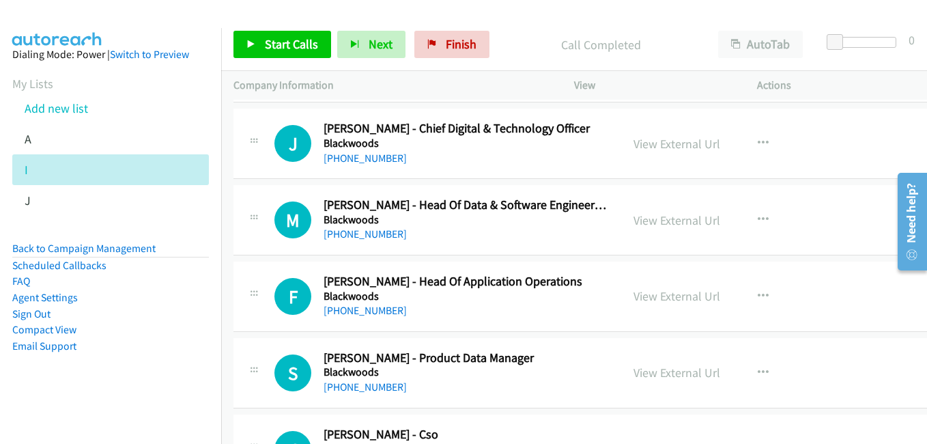
scroll to position [4507, 0]
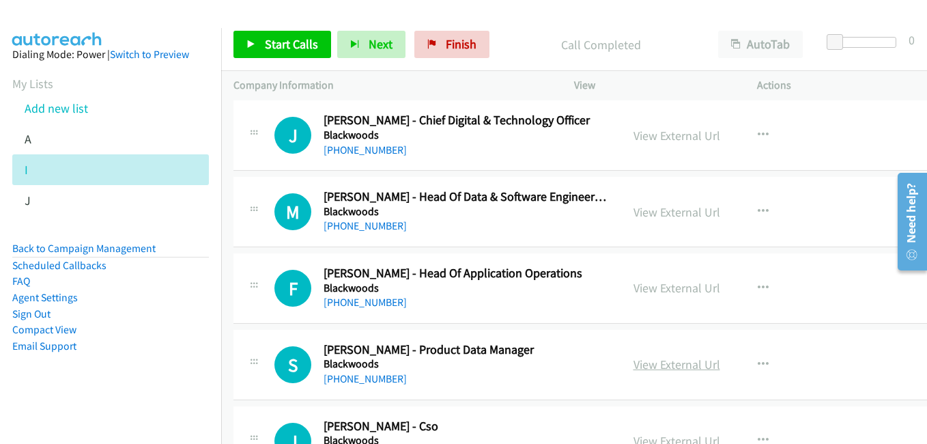
click at [659, 365] on link "View External Url" at bounding box center [677, 364] width 87 height 16
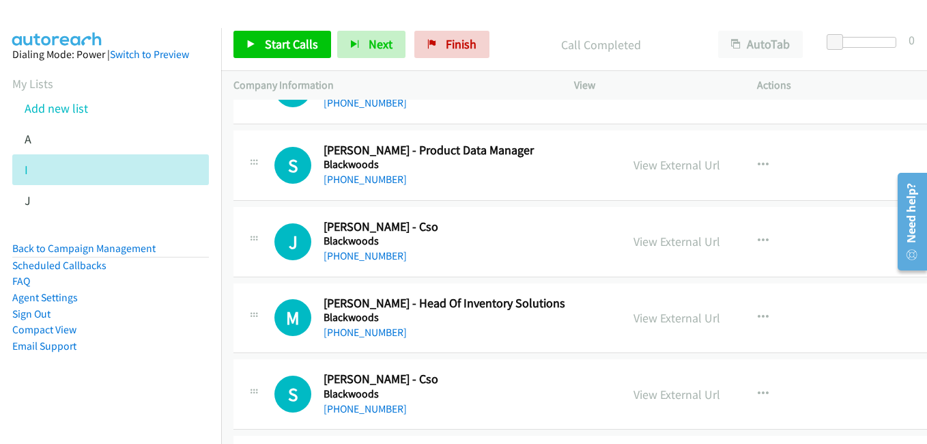
scroll to position [4712, 0]
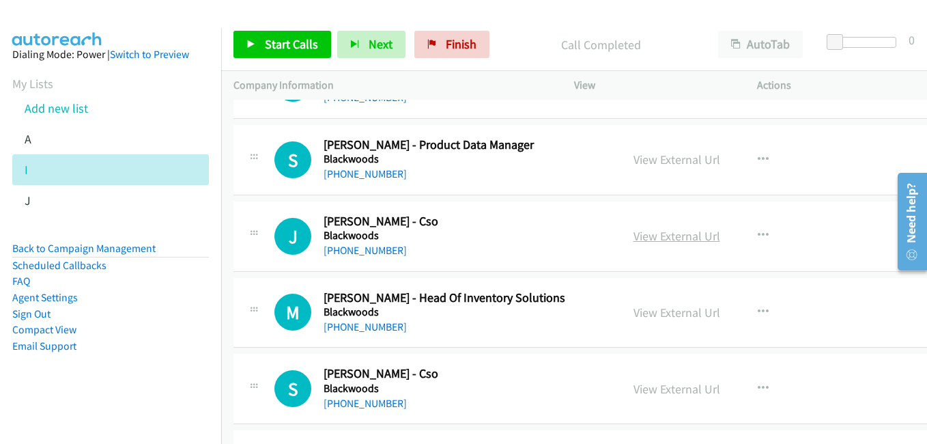
click at [672, 238] on link "View External Url" at bounding box center [677, 236] width 87 height 16
drag, startPoint x: 656, startPoint y: 310, endPoint x: 412, endPoint y: 158, distance: 287.1
click at [656, 310] on link "View External Url" at bounding box center [677, 313] width 87 height 16
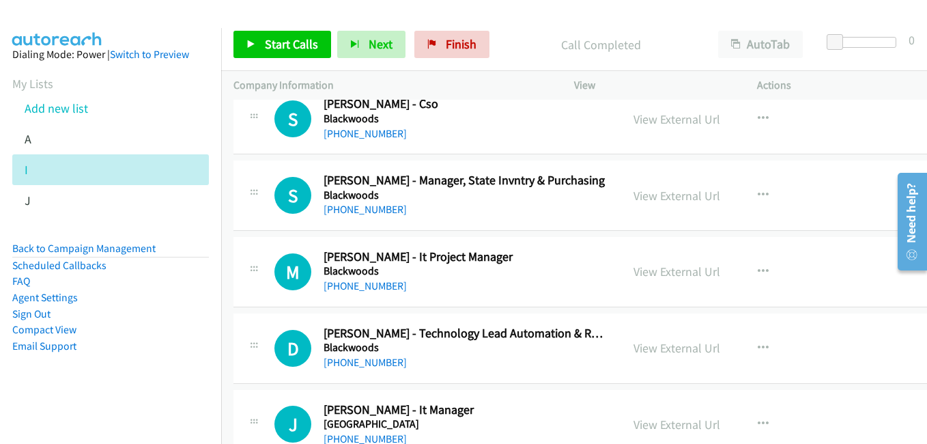
scroll to position [4985, 0]
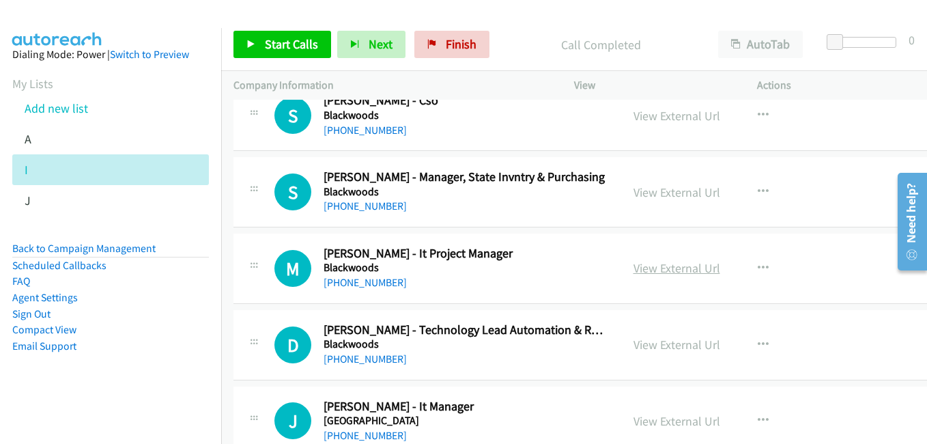
click at [657, 272] on link "View External Url" at bounding box center [677, 268] width 87 height 16
click at [677, 28] on div "Start Calls Pause Next Finish Call Completed AutoTab AutoTab 0" at bounding box center [574, 44] width 706 height 53
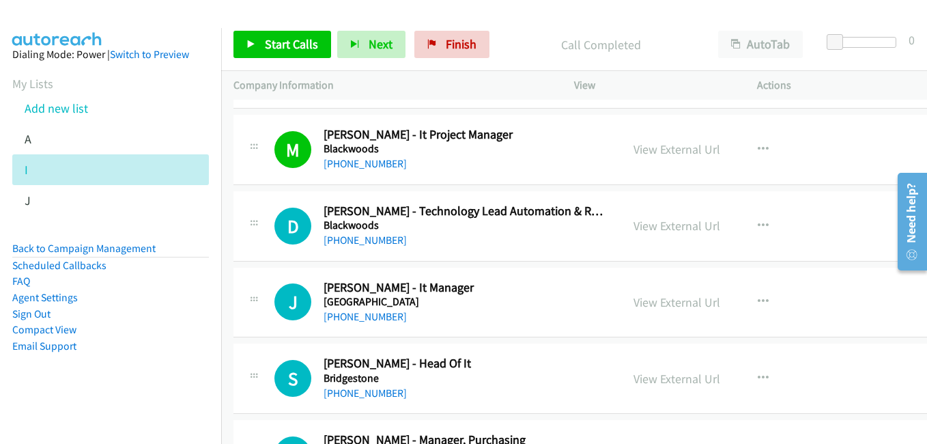
scroll to position [5122, 0]
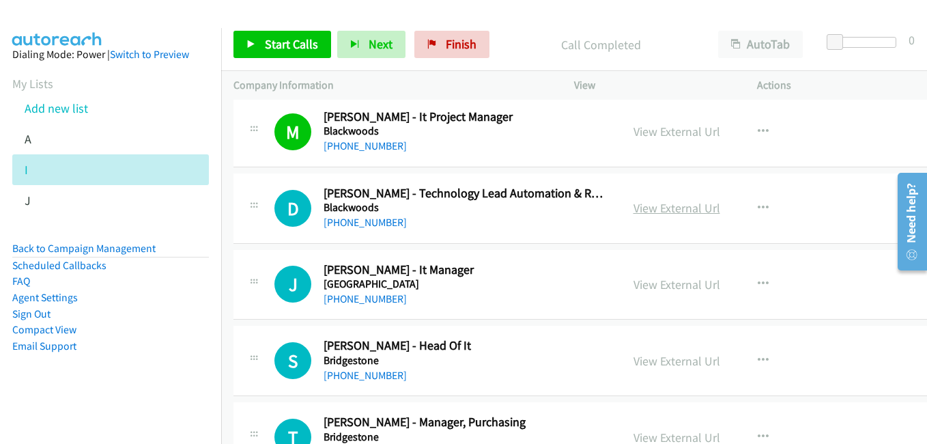
click at [684, 214] on link "View External Url" at bounding box center [677, 208] width 87 height 16
click at [634, 285] on link "View External Url" at bounding box center [677, 285] width 87 height 16
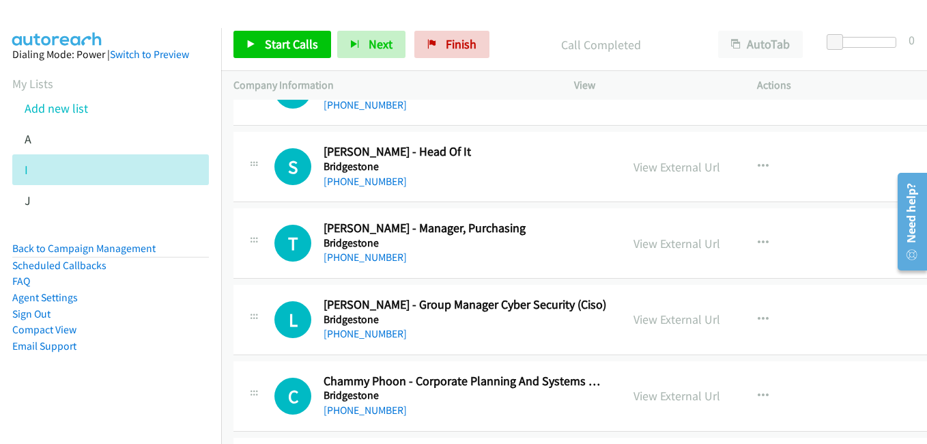
scroll to position [5327, 0]
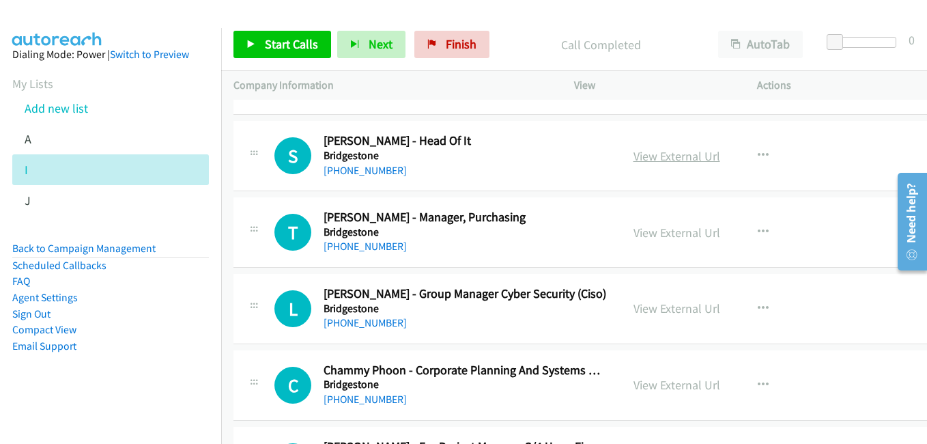
click at [659, 158] on link "View External Url" at bounding box center [677, 156] width 87 height 16
click at [664, 233] on link "View External Url" at bounding box center [677, 233] width 87 height 16
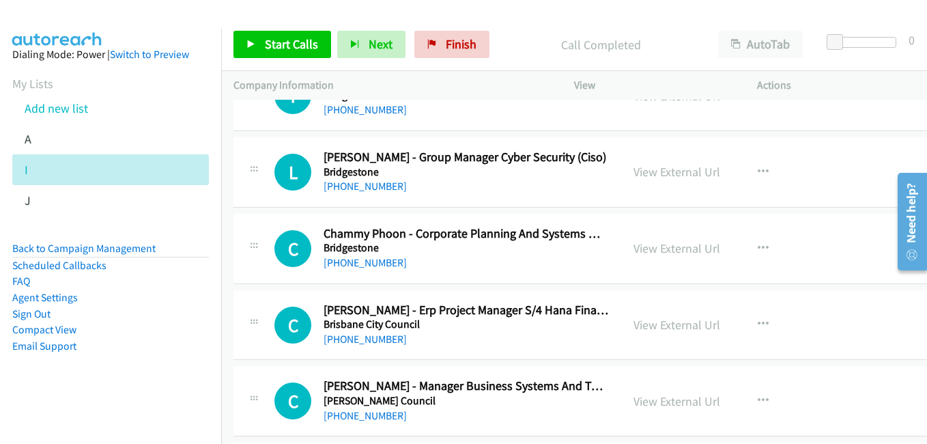
scroll to position [5600, 0]
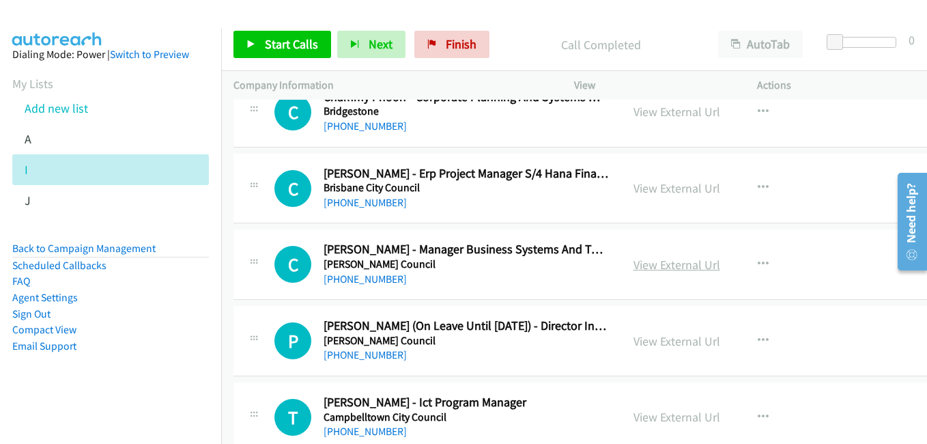
click at [671, 264] on link "View External Url" at bounding box center [677, 265] width 87 height 16
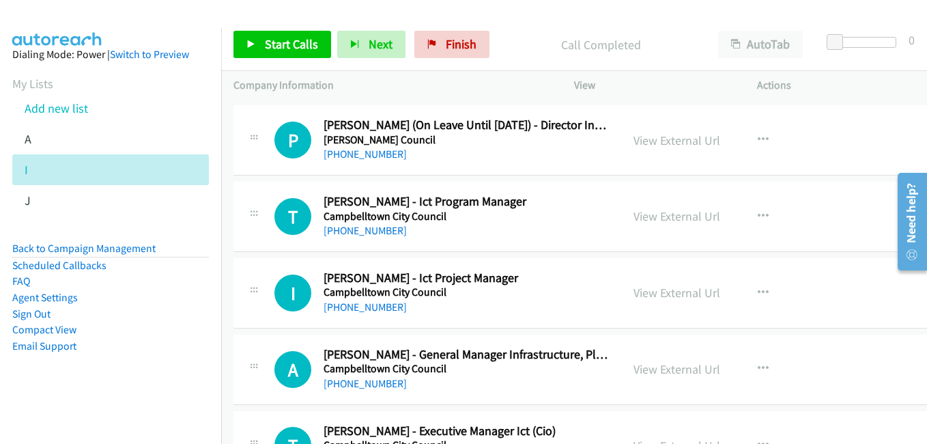
scroll to position [5805, 0]
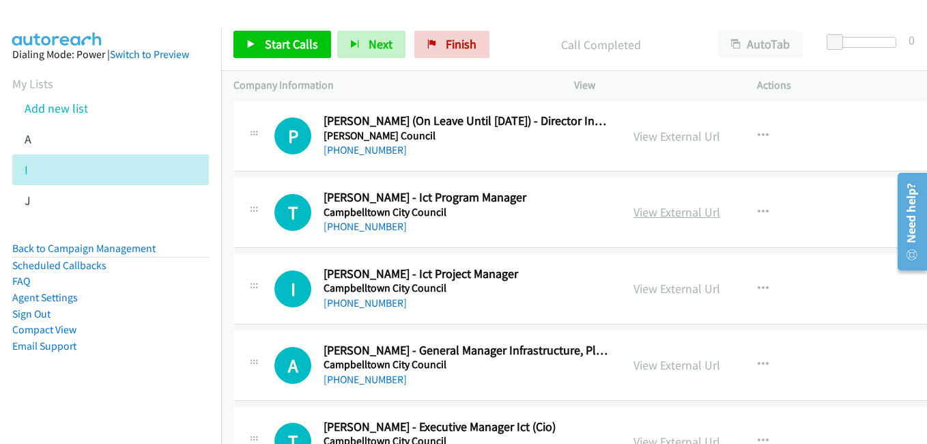
click at [659, 209] on link "View External Url" at bounding box center [677, 212] width 87 height 16
click at [667, 290] on link "View External Url" at bounding box center [677, 289] width 87 height 16
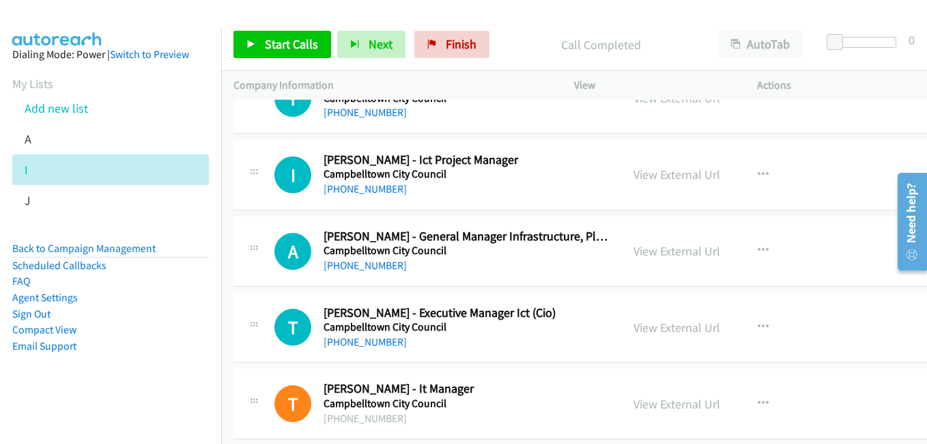
scroll to position [5941, 0]
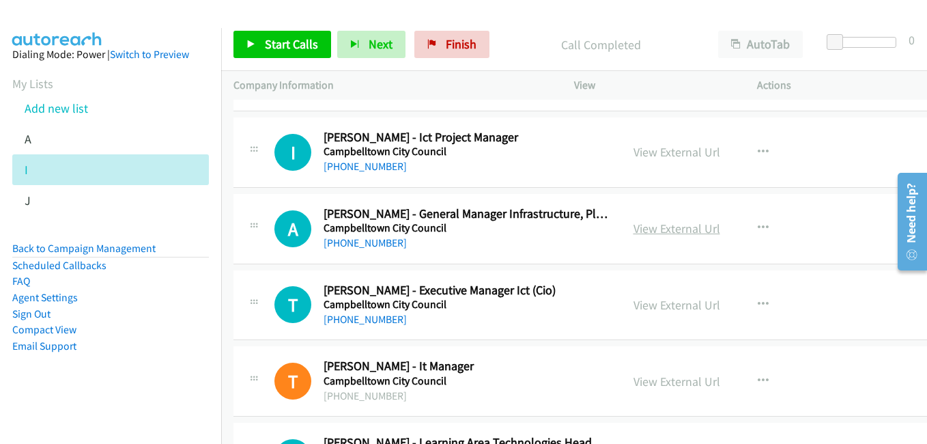
click at [658, 228] on link "View External Url" at bounding box center [677, 229] width 87 height 16
drag, startPoint x: 661, startPoint y: 307, endPoint x: 475, endPoint y: 190, distance: 219.8
click at [661, 307] on link "View External Url" at bounding box center [677, 305] width 87 height 16
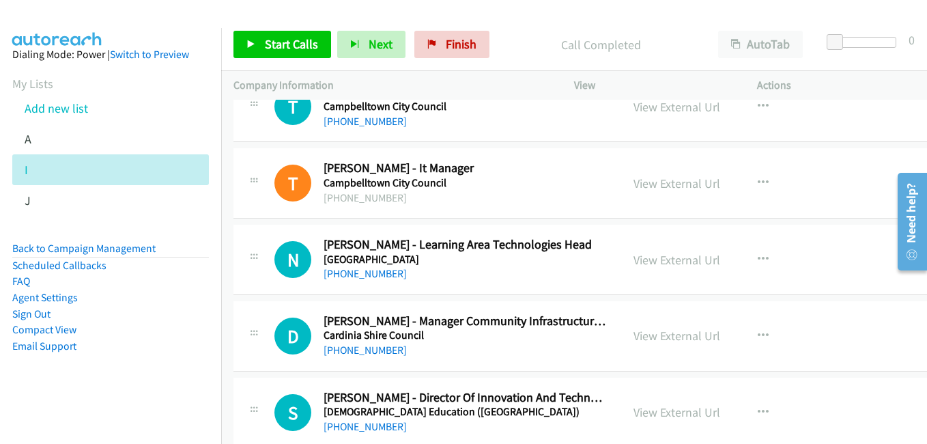
scroll to position [6146, 0]
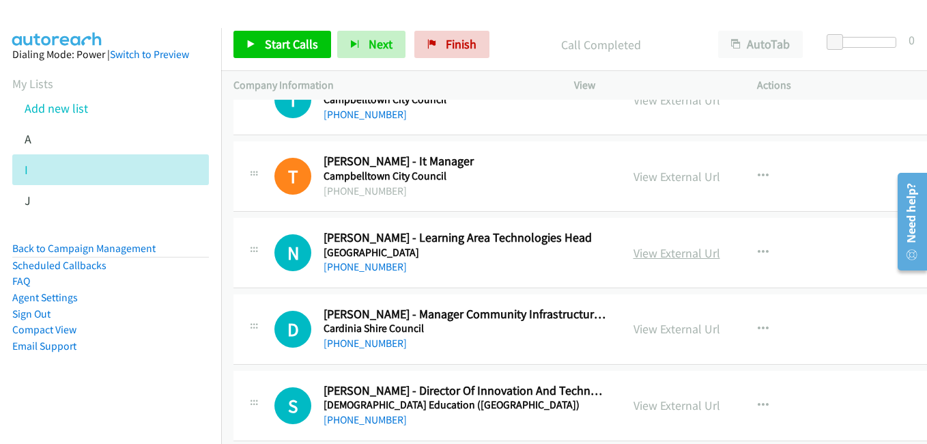
click at [661, 255] on link "View External Url" at bounding box center [677, 253] width 87 height 16
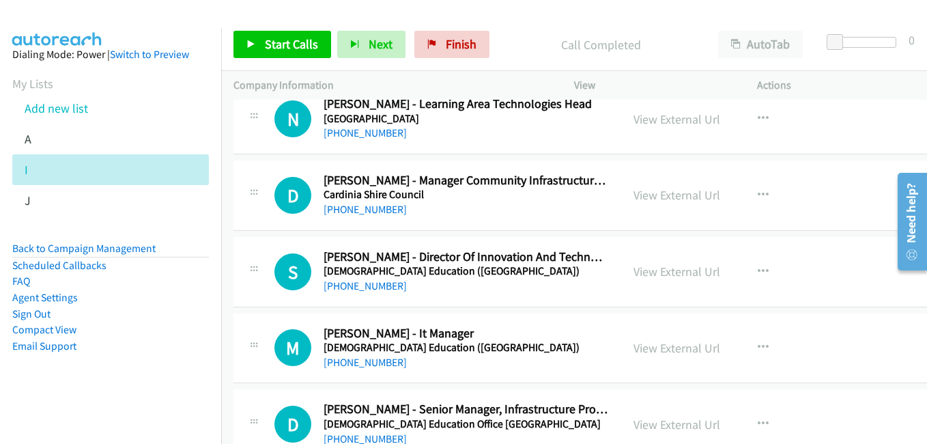
scroll to position [6283, 0]
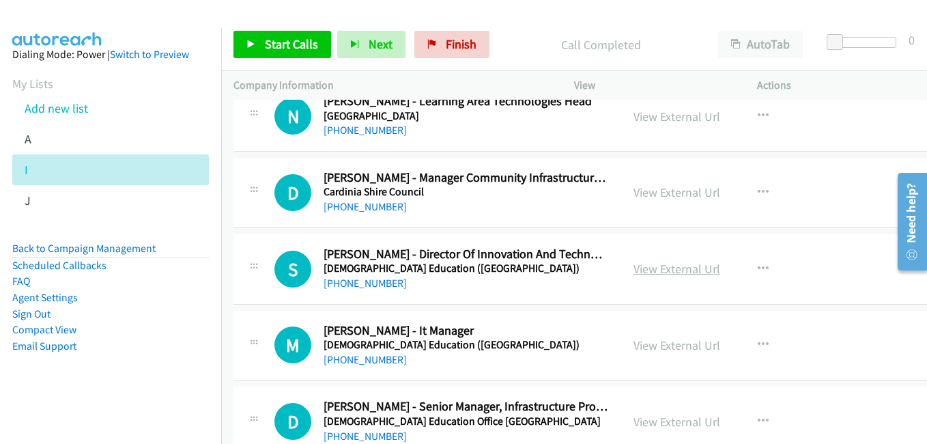
click at [667, 270] on link "View External Url" at bounding box center [677, 269] width 87 height 16
click at [653, 346] on link "View External Url" at bounding box center [677, 345] width 87 height 16
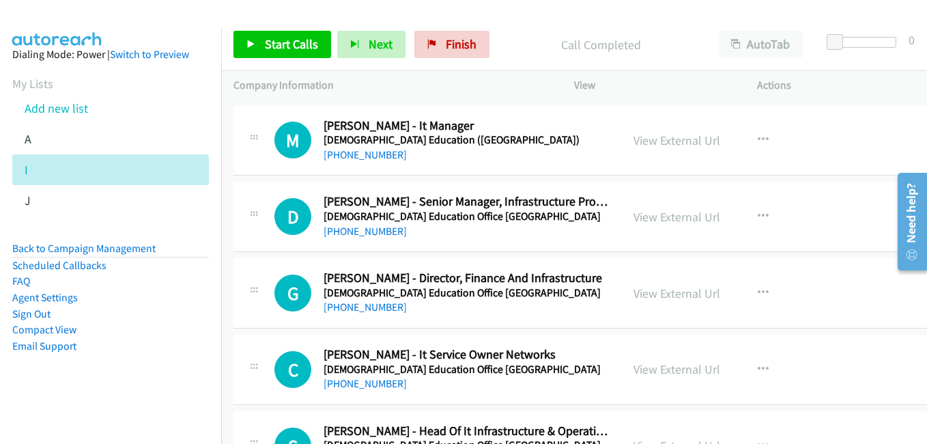
scroll to position [6556, 0]
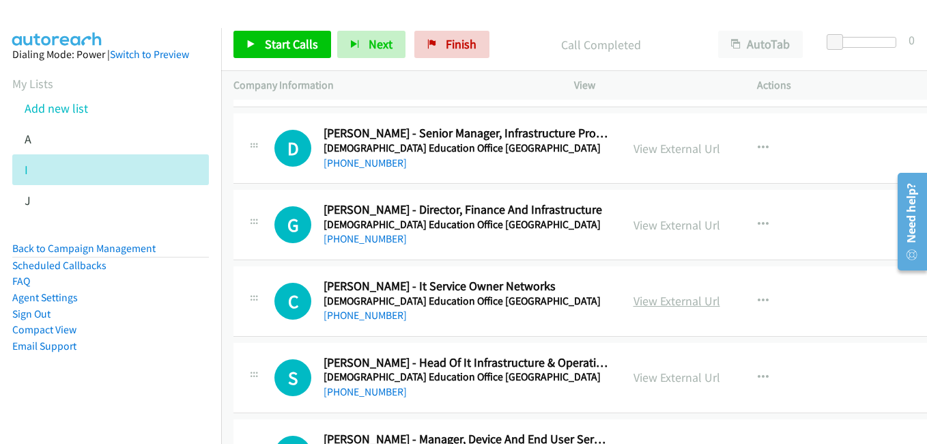
click at [667, 300] on link "View External Url" at bounding box center [677, 301] width 87 height 16
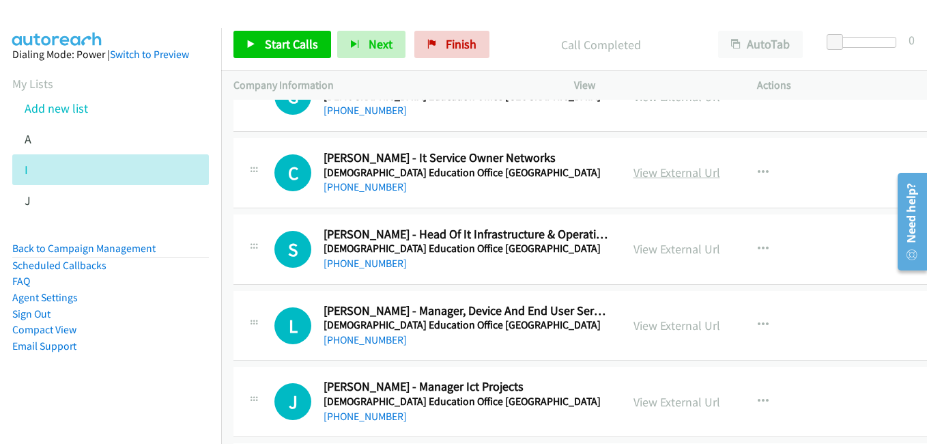
scroll to position [6693, 0]
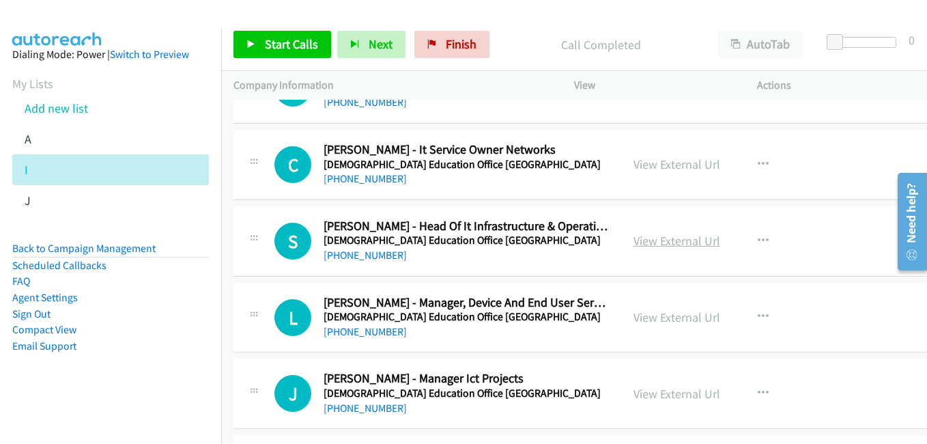
click at [651, 244] on link "View External Url" at bounding box center [677, 241] width 87 height 16
click at [662, 319] on link "View External Url" at bounding box center [677, 317] width 87 height 16
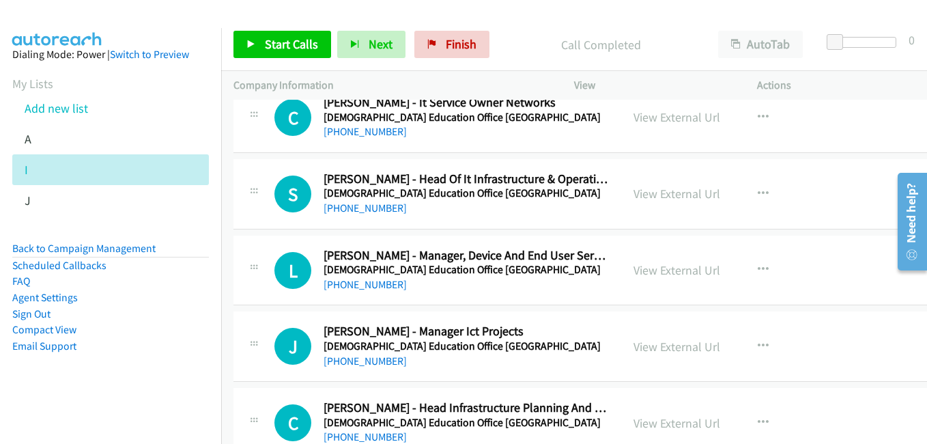
scroll to position [6761, 0]
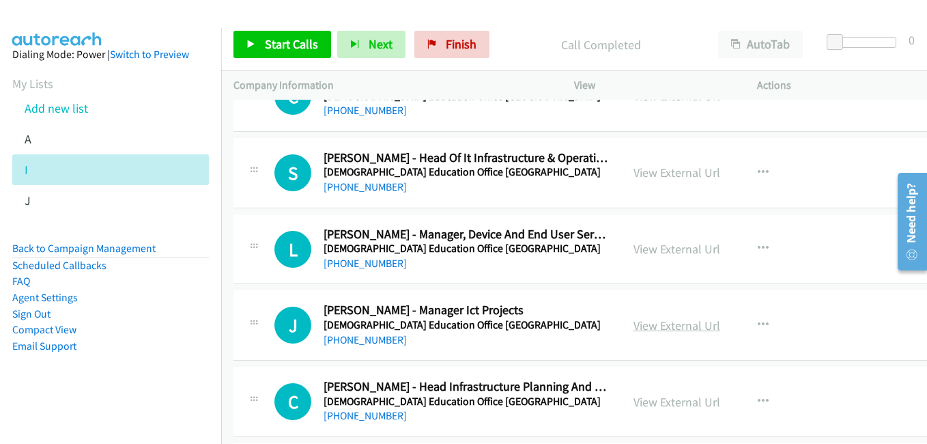
drag, startPoint x: 654, startPoint y: 328, endPoint x: 646, endPoint y: 324, distance: 8.6
click at [654, 328] on link "View External Url" at bounding box center [677, 326] width 87 height 16
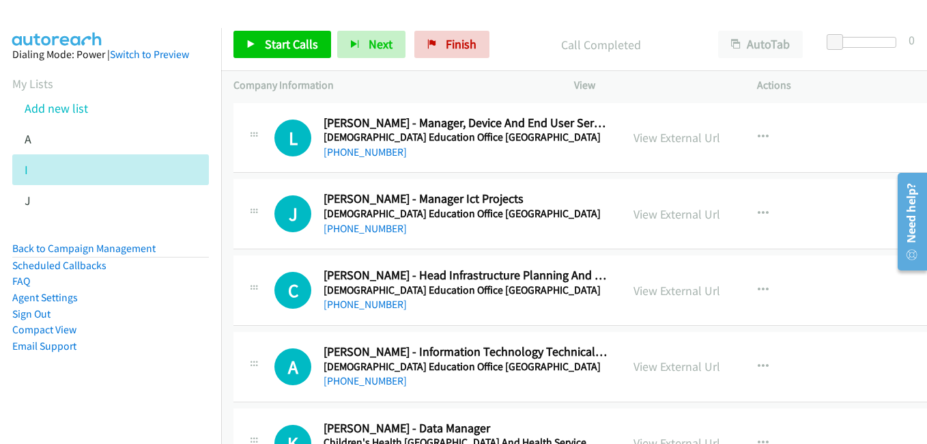
scroll to position [6898, 0]
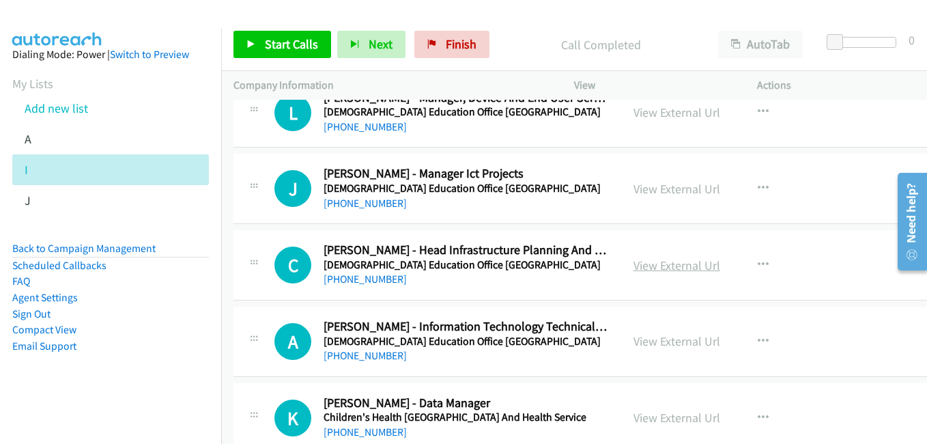
click at [684, 268] on link "View External Url" at bounding box center [677, 265] width 87 height 16
